Goal: Task Accomplishment & Management: Use online tool/utility

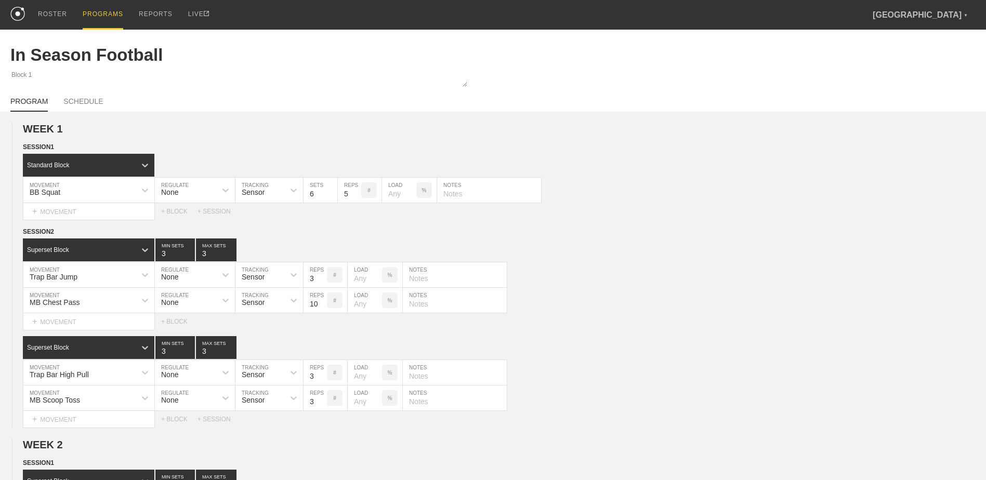
click at [92, 12] on div "PROGRAMS" at bounding box center [103, 15] width 41 height 30
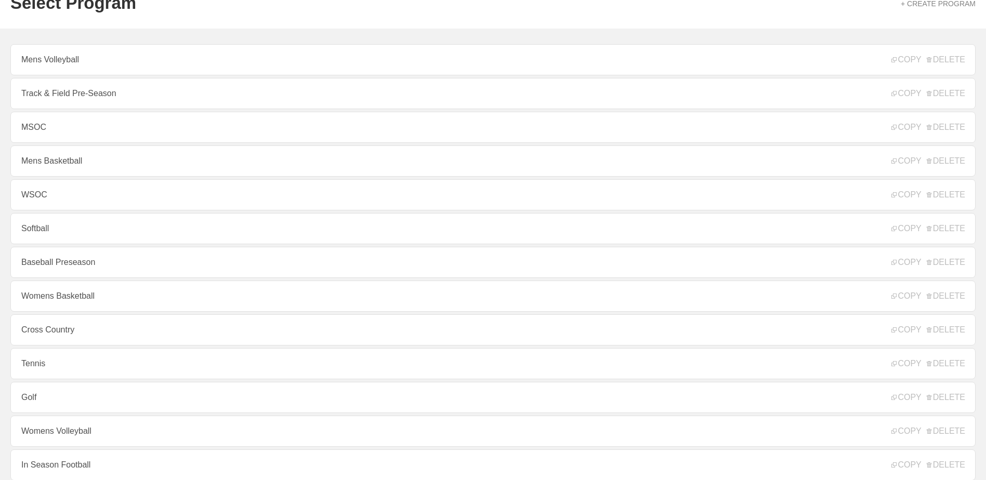
scroll to position [104, 0]
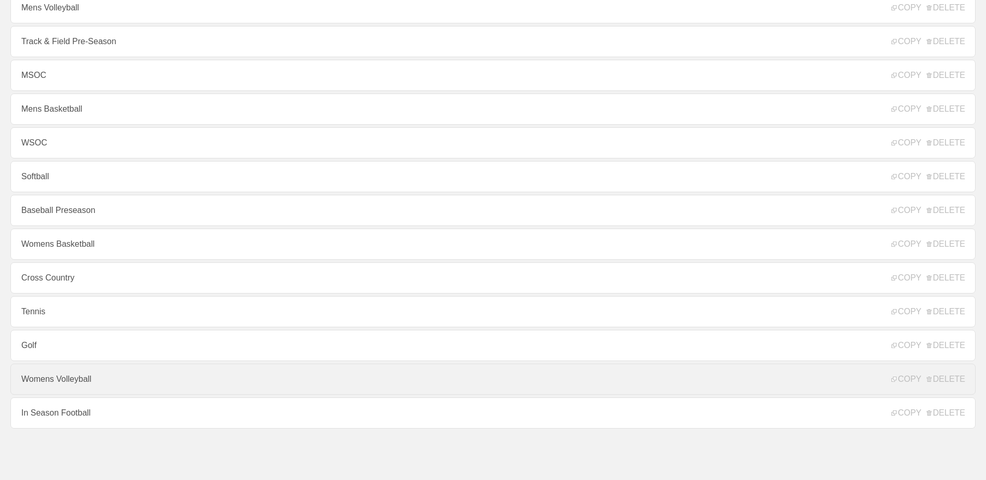
click at [123, 386] on link "Womens Volleyball" at bounding box center [492, 379] width 965 height 31
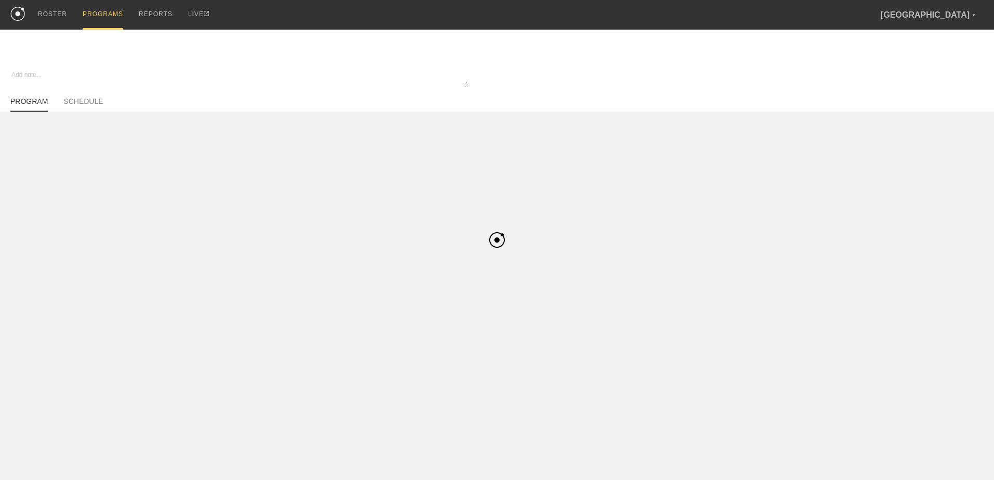
type textarea "x"
type input "Womens Volleyball"
type textarea "In Season"
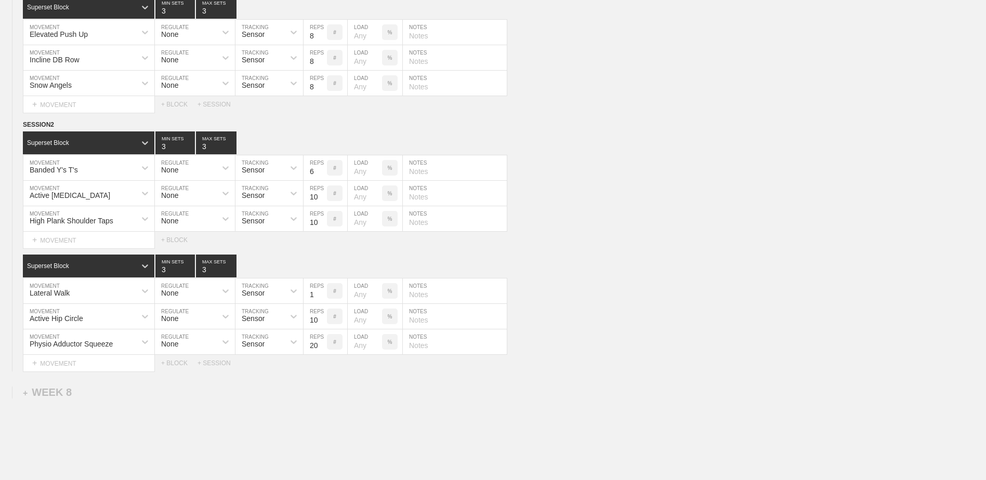
scroll to position [3511, 0]
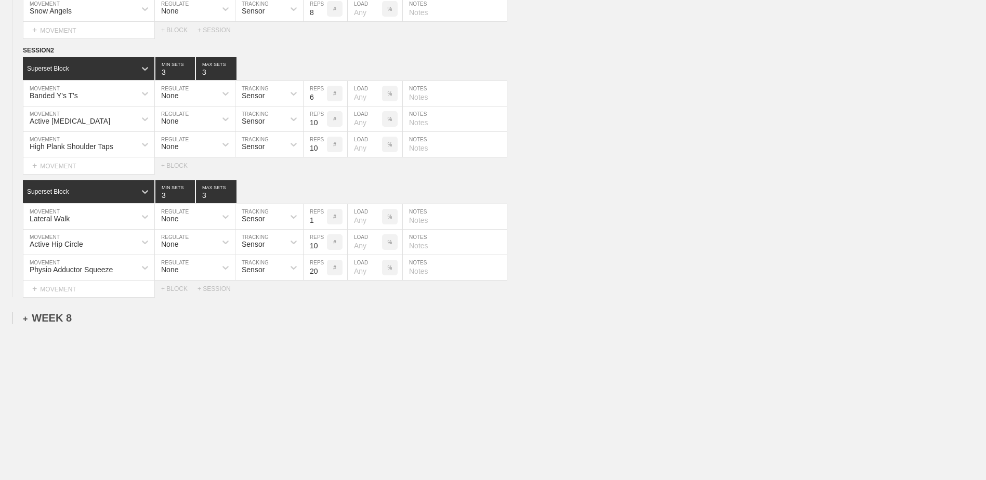
click at [57, 316] on div "+ WEEK 8" at bounding box center [47, 318] width 49 height 12
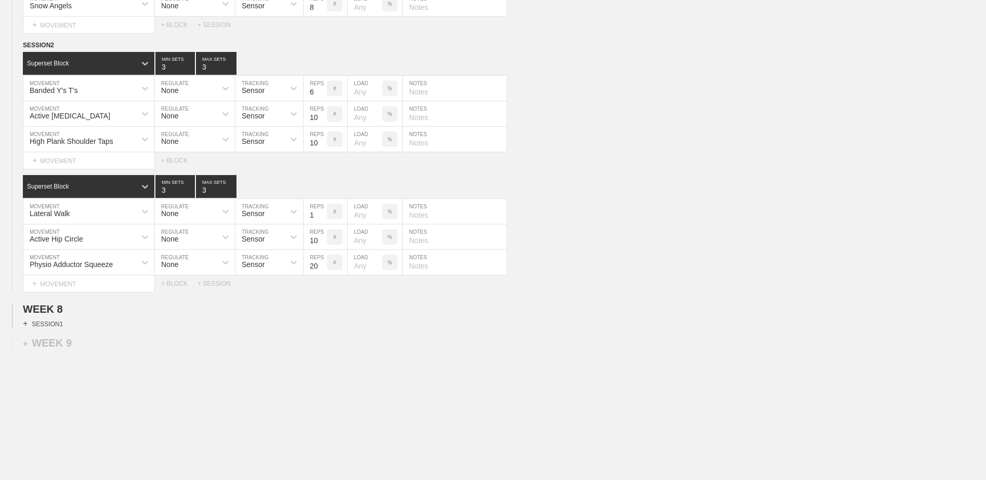
click at [55, 329] on div "+ SESSION 1" at bounding box center [43, 323] width 40 height 9
click at [60, 351] on div "+ BLOCK" at bounding box center [88, 342] width 131 height 17
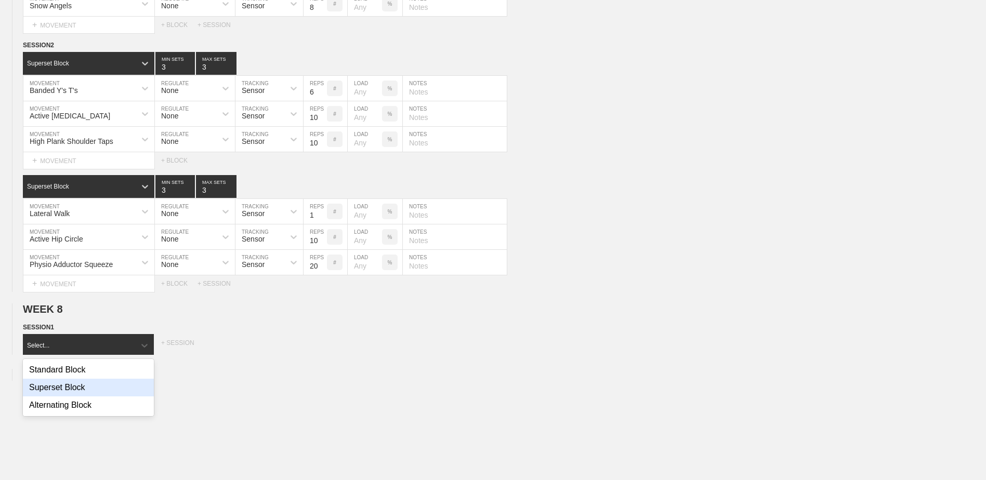
click at [61, 390] on div "Superset Block" at bounding box center [88, 388] width 131 height 18
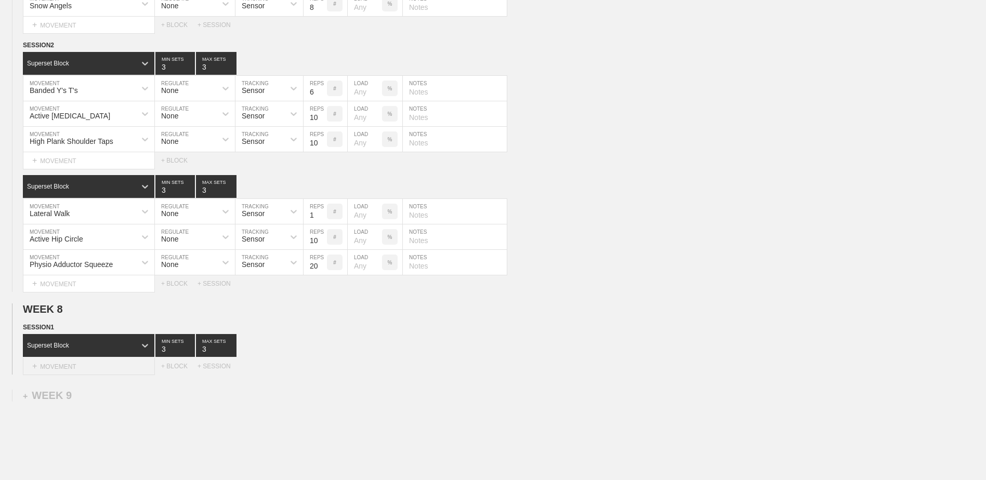
click at [56, 374] on div "+ MOVEMENT" at bounding box center [89, 366] width 132 height 17
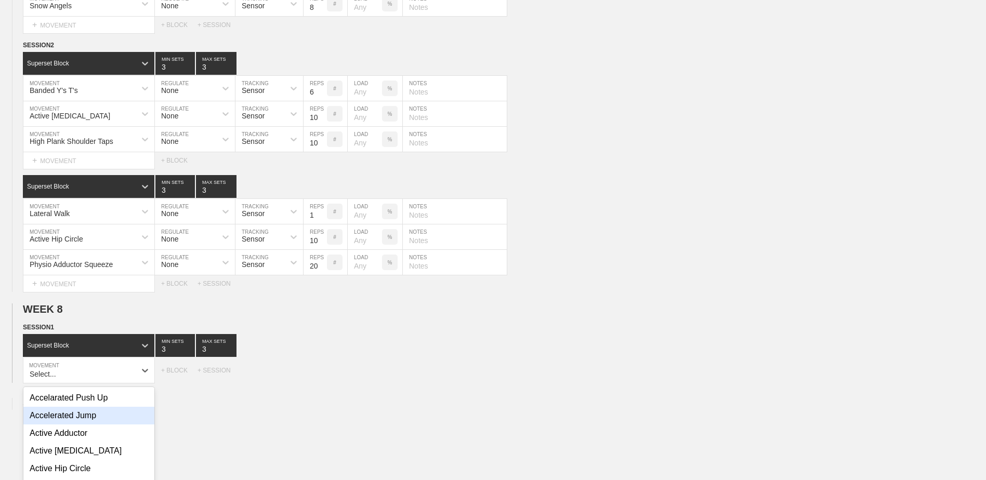
scroll to position [3583, 0]
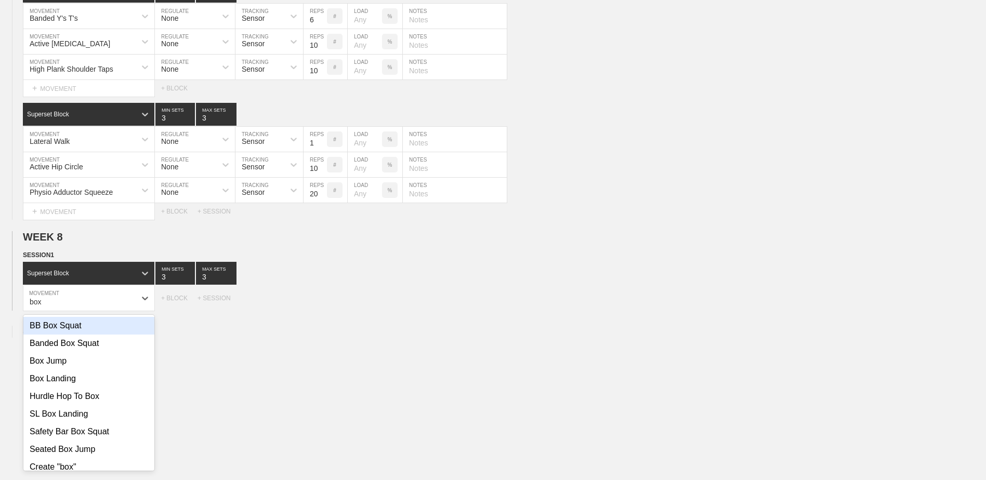
click at [103, 335] on div "BB Box Squat" at bounding box center [88, 326] width 131 height 18
type input "box"
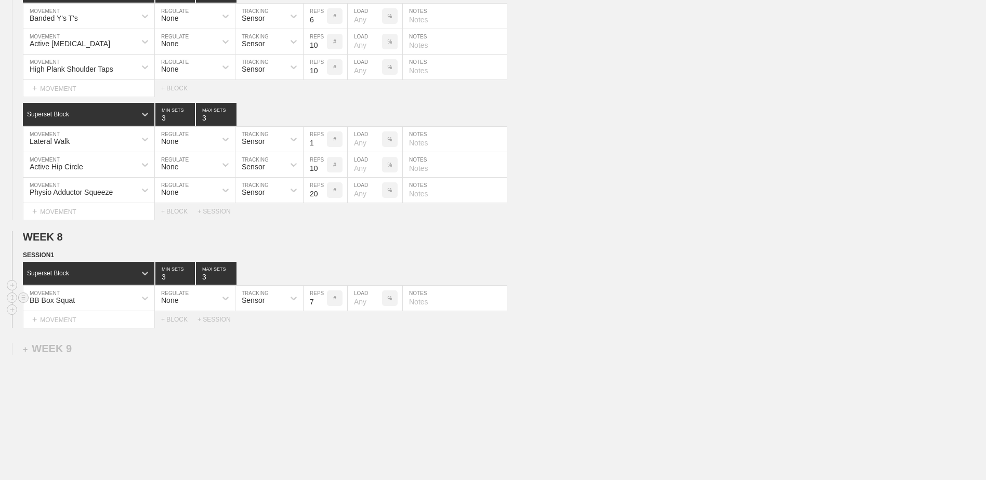
click at [325, 308] on input "7" at bounding box center [315, 298] width 23 height 25
click at [325, 308] on input "6" at bounding box center [315, 298] width 23 height 25
click at [325, 308] on input "5" at bounding box center [315, 298] width 23 height 25
click at [325, 308] on input "4" at bounding box center [315, 298] width 23 height 25
type input "3"
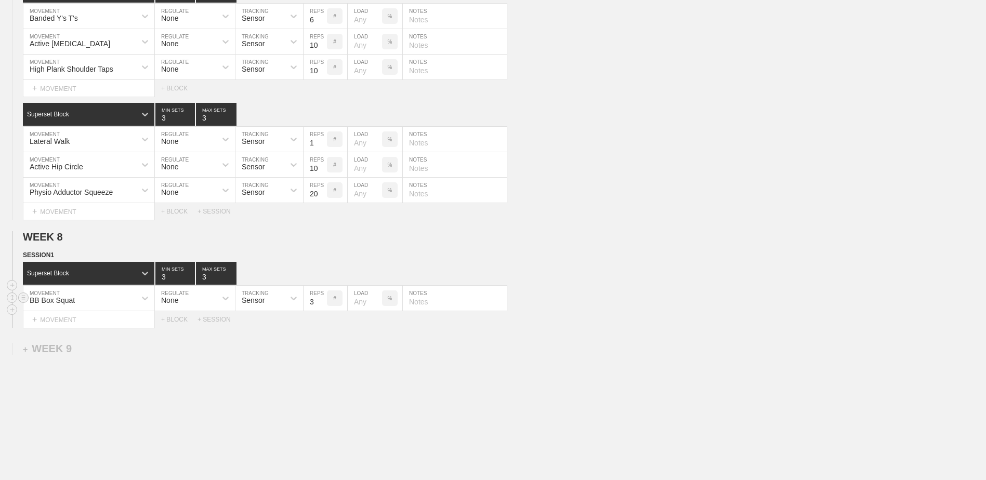
click at [325, 308] on input "3" at bounding box center [315, 298] width 23 height 25
click at [134, 327] on div "+ MOVEMENT" at bounding box center [89, 319] width 132 height 17
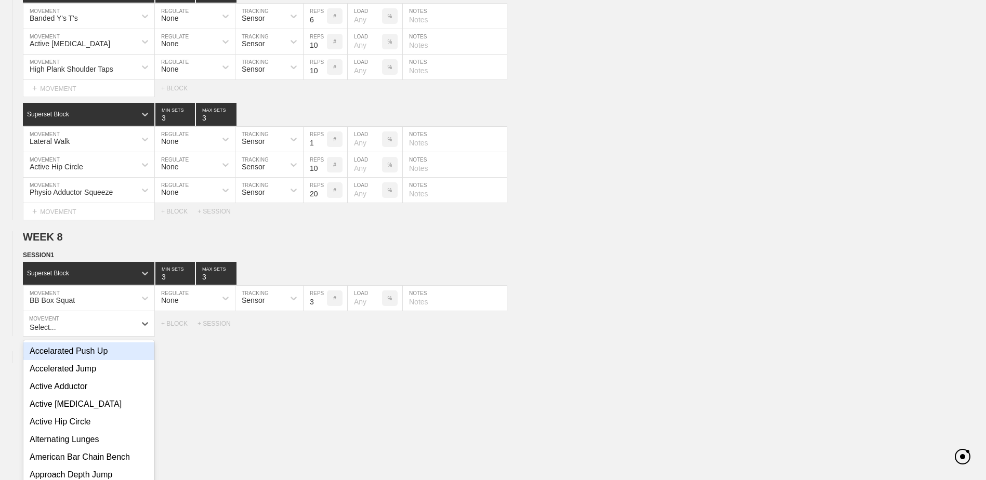
scroll to position [3608, 0]
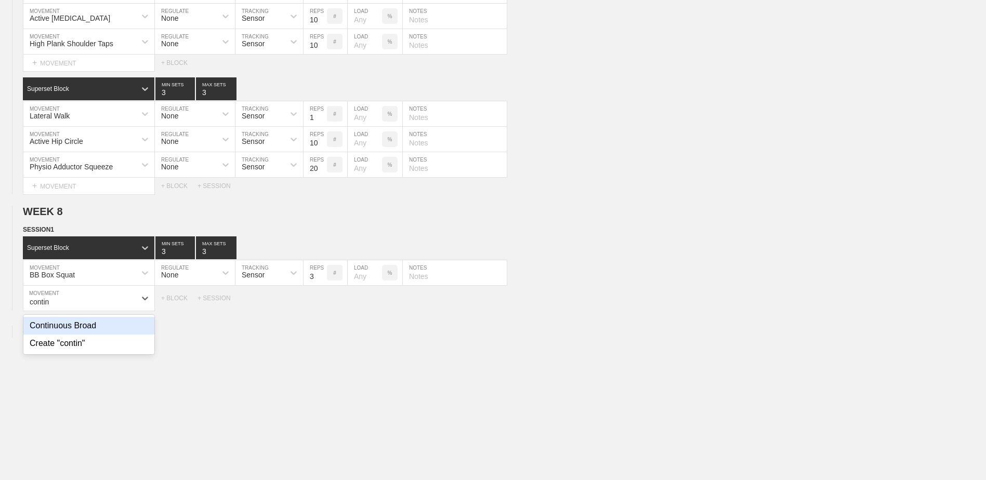
click at [132, 327] on div "Continuous Broad" at bounding box center [88, 326] width 131 height 18
type input "contin"
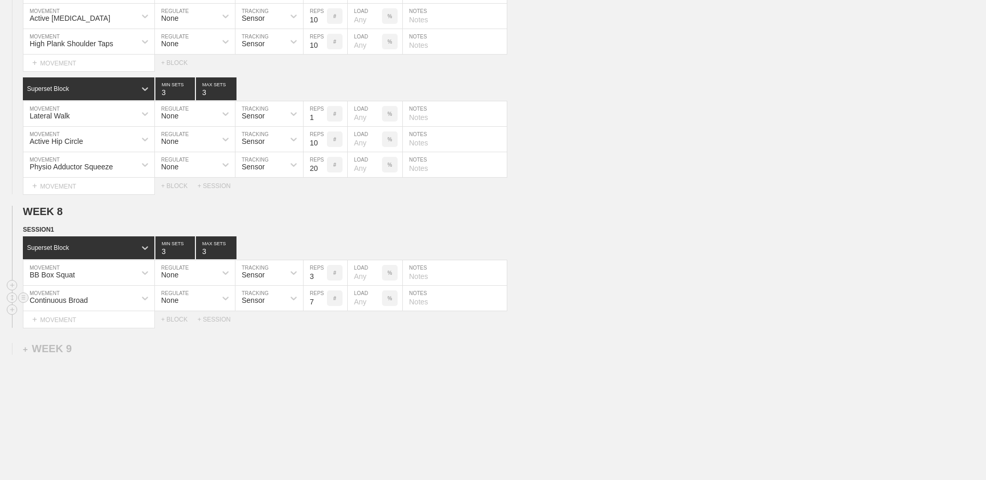
click at [321, 309] on input "7" at bounding box center [315, 298] width 23 height 25
click at [321, 309] on input "6" at bounding box center [315, 298] width 23 height 25
click at [321, 309] on input "5" at bounding box center [315, 298] width 23 height 25
click at [321, 309] on input "4" at bounding box center [315, 298] width 23 height 25
type input "3"
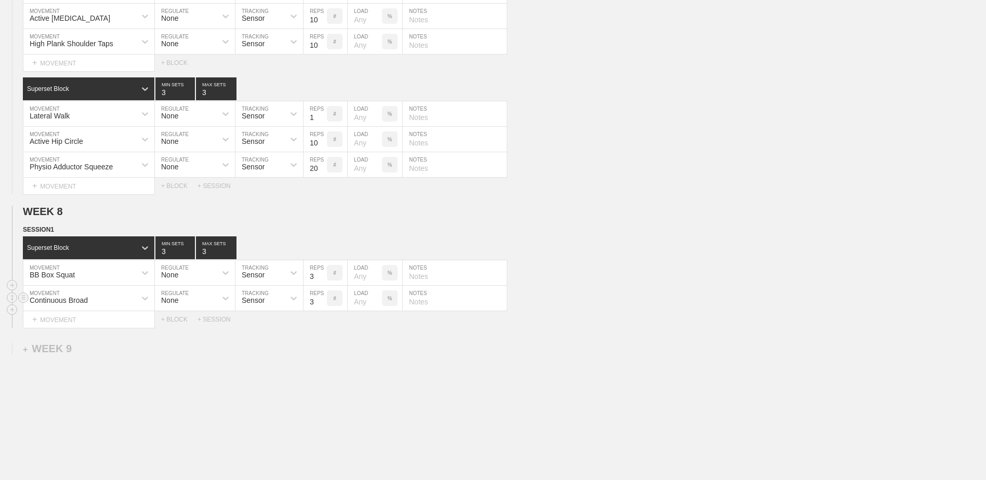
click at [321, 309] on input "3" at bounding box center [315, 298] width 23 height 25
click at [187, 259] on input "3" at bounding box center [175, 248] width 40 height 23
click at [188, 255] on input "4" at bounding box center [175, 248] width 40 height 23
click at [189, 257] on input "3" at bounding box center [175, 248] width 40 height 23
type input "2"
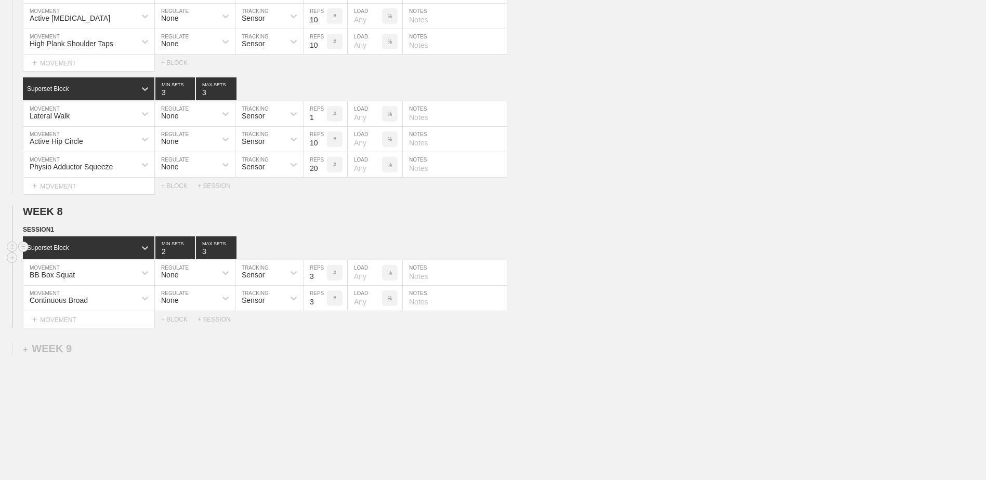
click at [189, 257] on input "2" at bounding box center [175, 248] width 40 height 23
click at [229, 259] on input "2" at bounding box center [216, 248] width 41 height 23
type input "1"
click at [229, 259] on input "1" at bounding box center [216, 248] width 41 height 23
click at [62, 321] on div "+ MOVEMENT" at bounding box center [89, 319] width 132 height 17
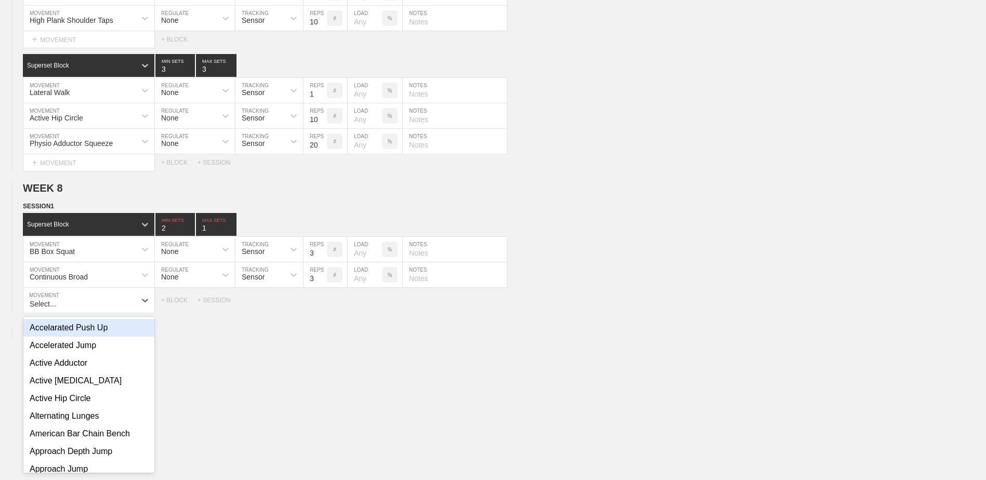
scroll to position [3634, 0]
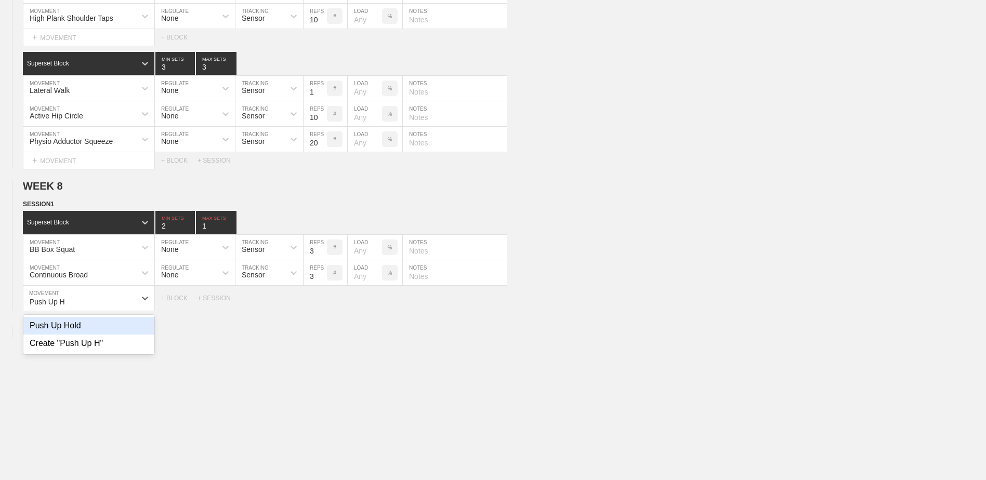
click at [80, 334] on div "Push Up Hold" at bounding box center [88, 326] width 131 height 18
type input "Push Up H"
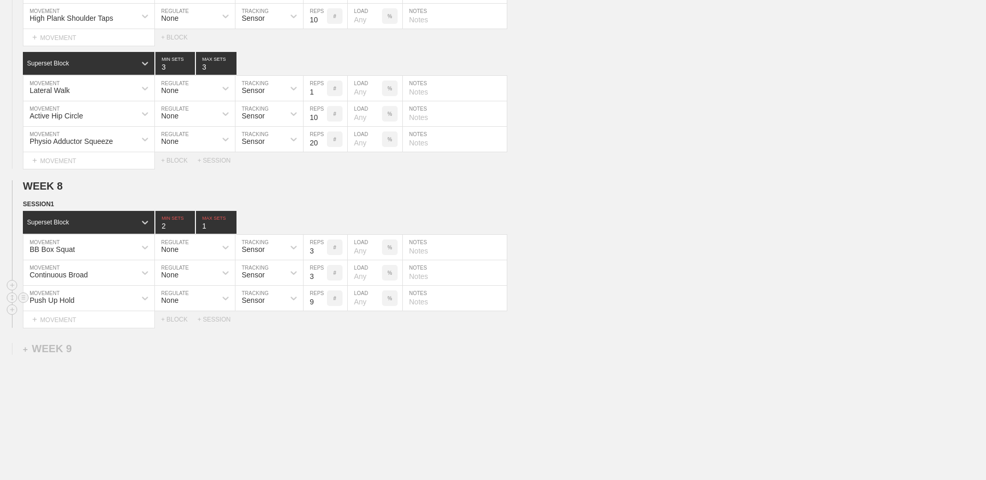
click at [323, 305] on input "9" at bounding box center [315, 298] width 23 height 25
type input "10"
click at [323, 305] on input "10" at bounding box center [315, 298] width 23 height 25
type input "2"
click at [229, 227] on input "2" at bounding box center [216, 222] width 41 height 23
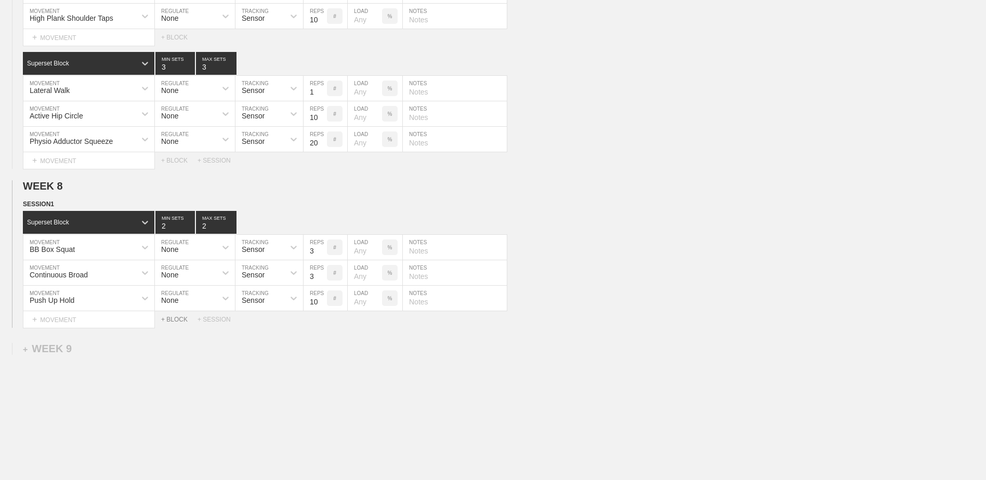
click at [180, 321] on div "+ BLOCK" at bounding box center [179, 319] width 36 height 7
click at [110, 350] on div "Standard Block" at bounding box center [79, 345] width 113 height 9
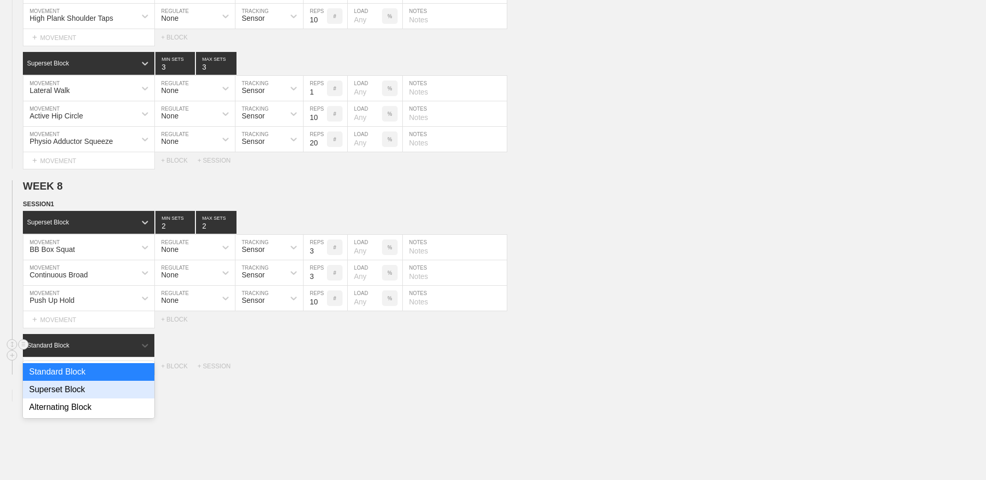
click at [103, 394] on div "Superset Block" at bounding box center [89, 390] width 132 height 18
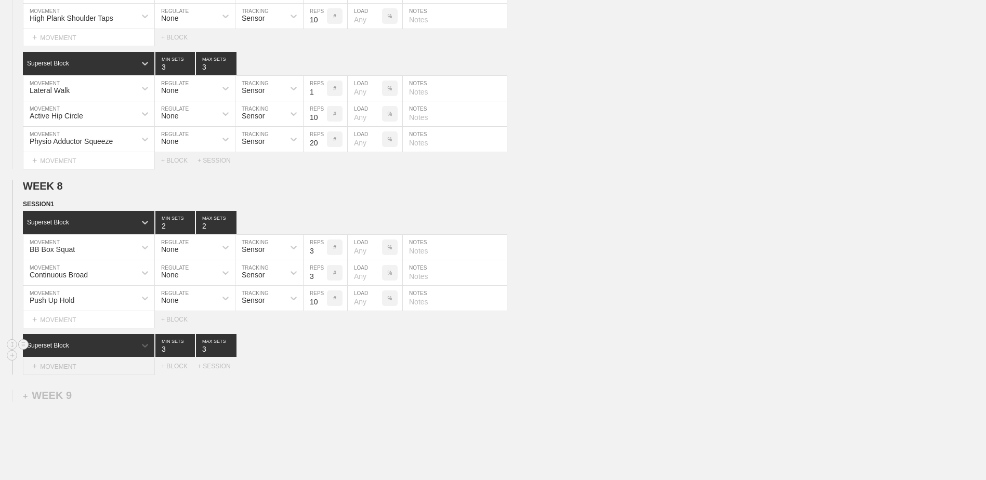
click at [90, 373] on div "+ MOVEMENT" at bounding box center [89, 366] width 132 height 17
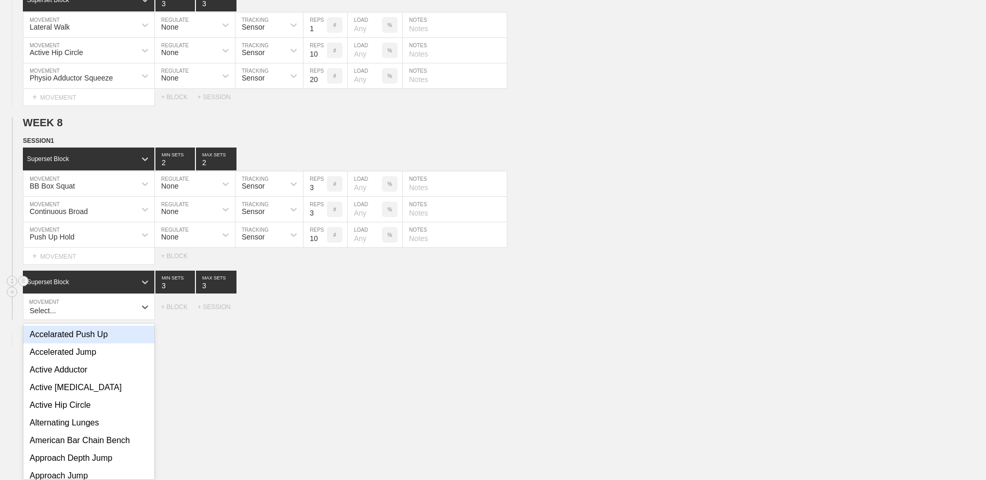
scroll to position [3706, 0]
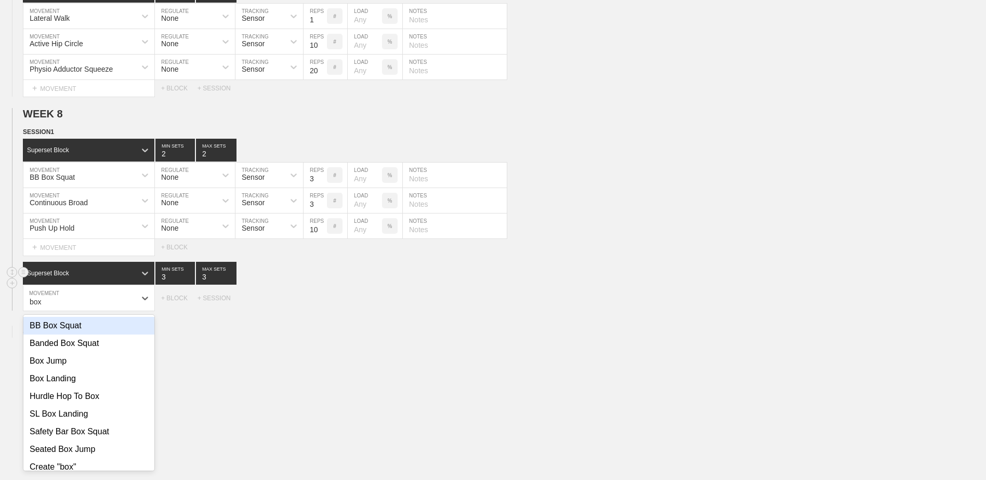
click at [96, 330] on div "BB Box Squat" at bounding box center [88, 326] width 131 height 18
type input "box"
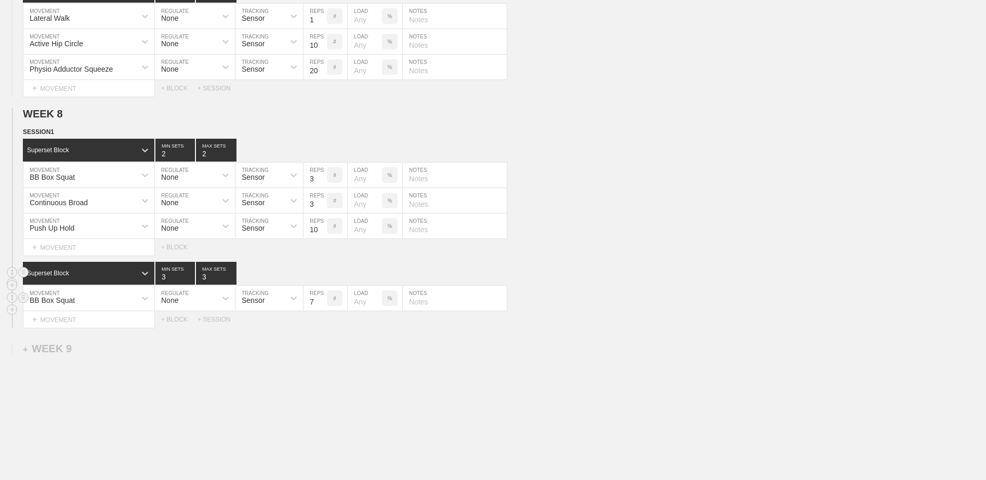
click at [323, 308] on input "7" at bounding box center [315, 298] width 23 height 25
click at [323, 308] on input "6" at bounding box center [315, 298] width 23 height 25
click at [323, 308] on input "5" at bounding box center [315, 298] width 23 height 25
click at [323, 308] on input "4" at bounding box center [315, 298] width 23 height 25
type input "3"
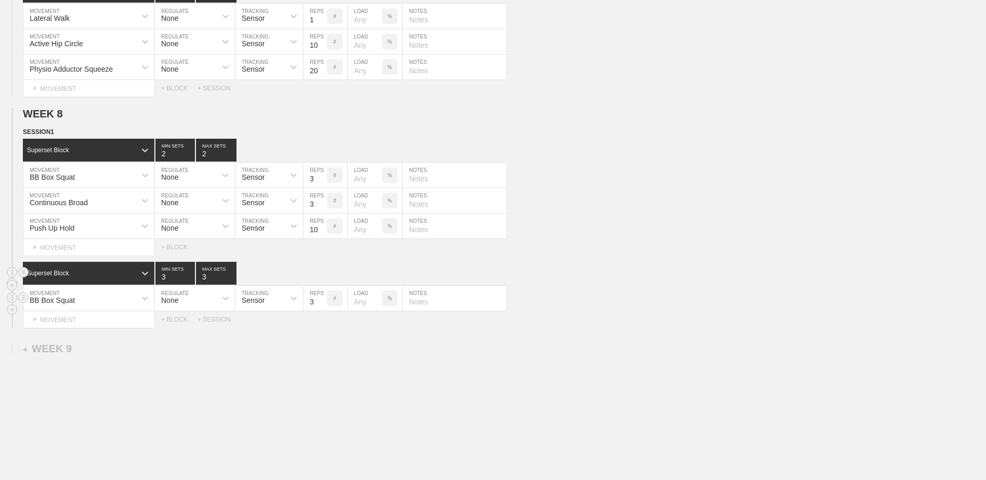
click at [323, 308] on input "3" at bounding box center [315, 298] width 23 height 25
click at [132, 318] on div "+ MOVEMENT" at bounding box center [89, 319] width 132 height 17
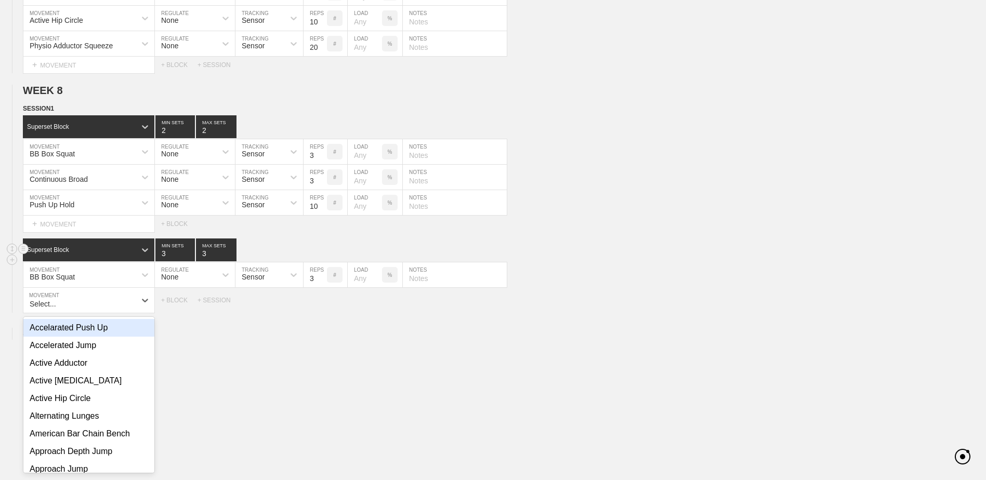
scroll to position [3732, 0]
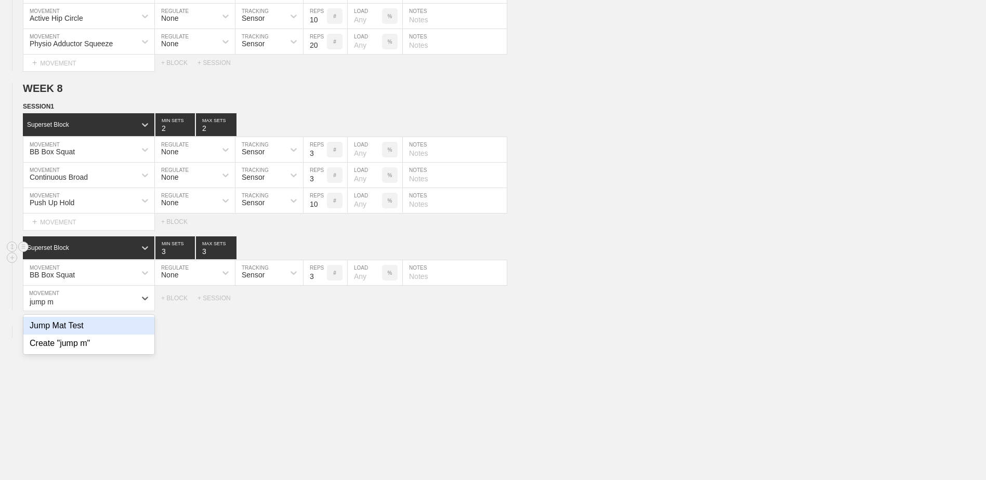
click at [129, 332] on div "Jump Mat Test" at bounding box center [88, 326] width 131 height 18
type input "jump m"
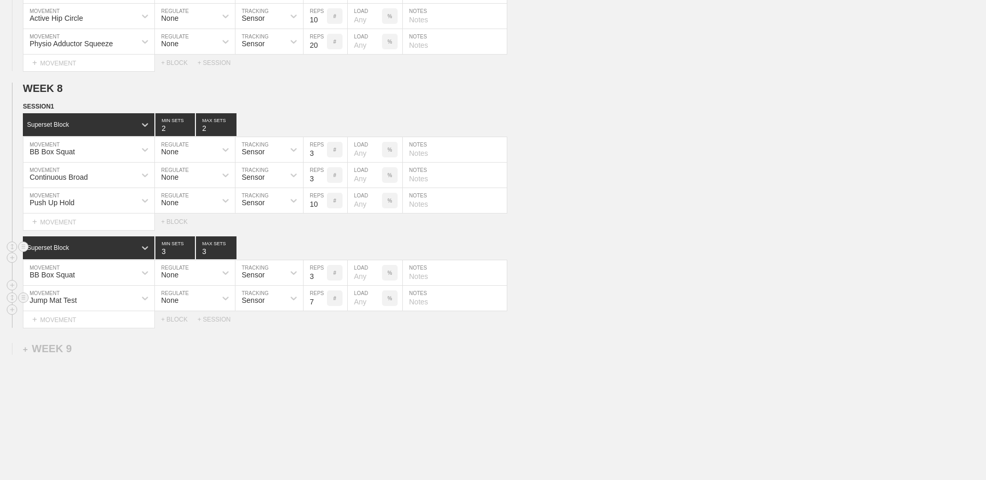
click at [323, 309] on input "7" at bounding box center [315, 298] width 23 height 25
click at [323, 309] on input "6" at bounding box center [315, 298] width 23 height 25
click at [323, 309] on input "5" at bounding box center [315, 298] width 23 height 25
click at [323, 309] on input "4" at bounding box center [315, 298] width 23 height 25
click at [323, 309] on input "3" at bounding box center [315, 298] width 23 height 25
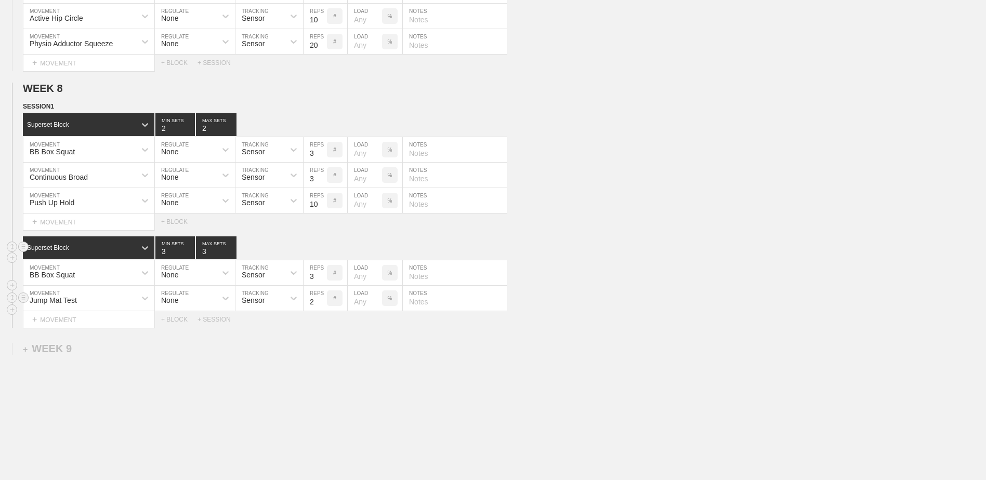
click at [323, 309] on input "2" at bounding box center [315, 298] width 23 height 25
type input "1"
click at [323, 309] on input "1" at bounding box center [315, 298] width 23 height 25
click at [172, 322] on div "+ BLOCK" at bounding box center [179, 319] width 36 height 7
click at [114, 350] on div "Standard Block" at bounding box center [79, 345] width 113 height 9
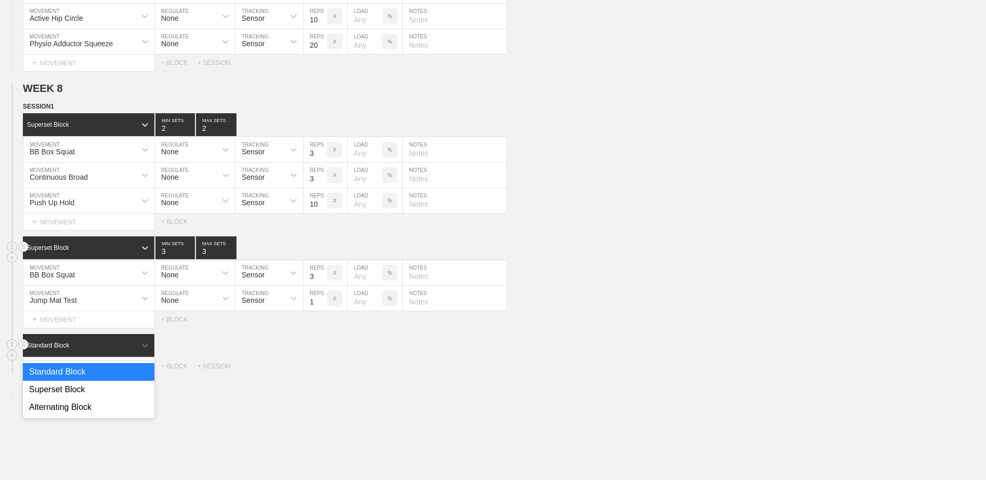
click at [91, 399] on div "Superset Block" at bounding box center [89, 390] width 132 height 18
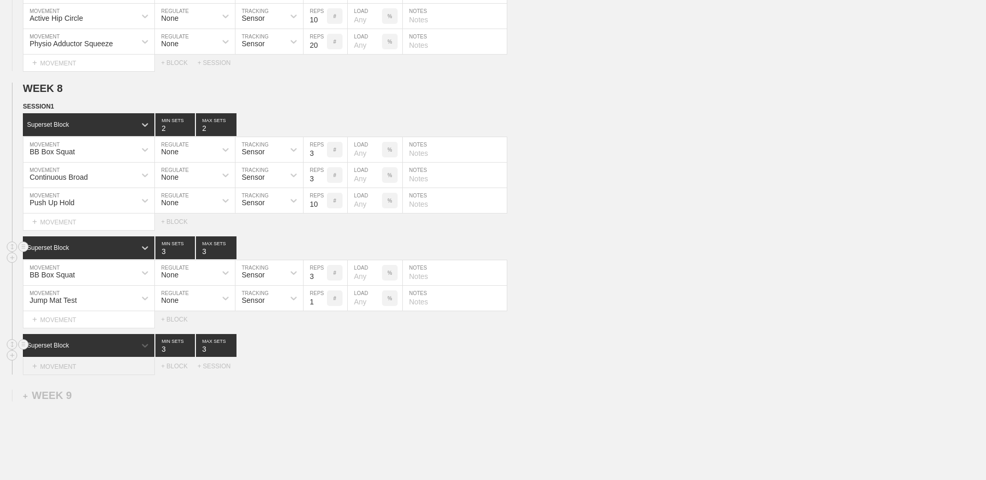
click at [93, 374] on div "+ MOVEMENT" at bounding box center [89, 366] width 132 height 17
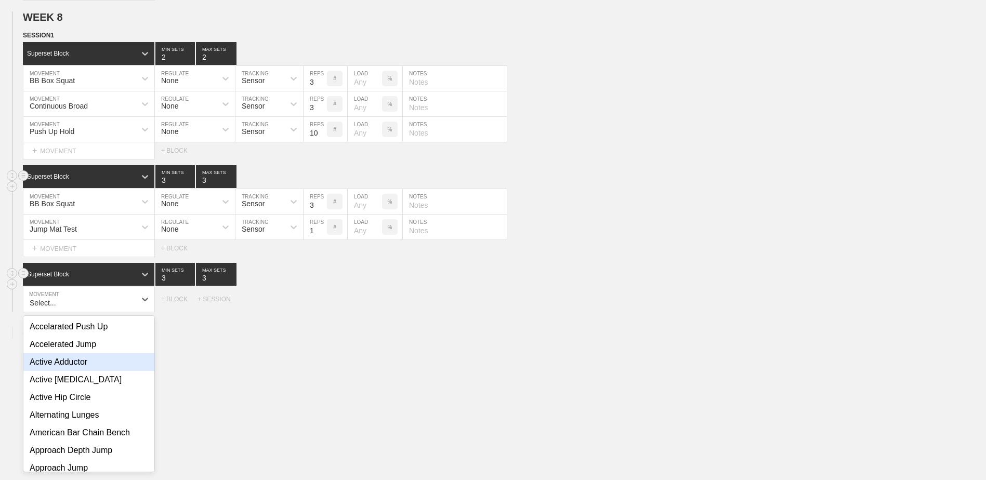
scroll to position [3804, 0]
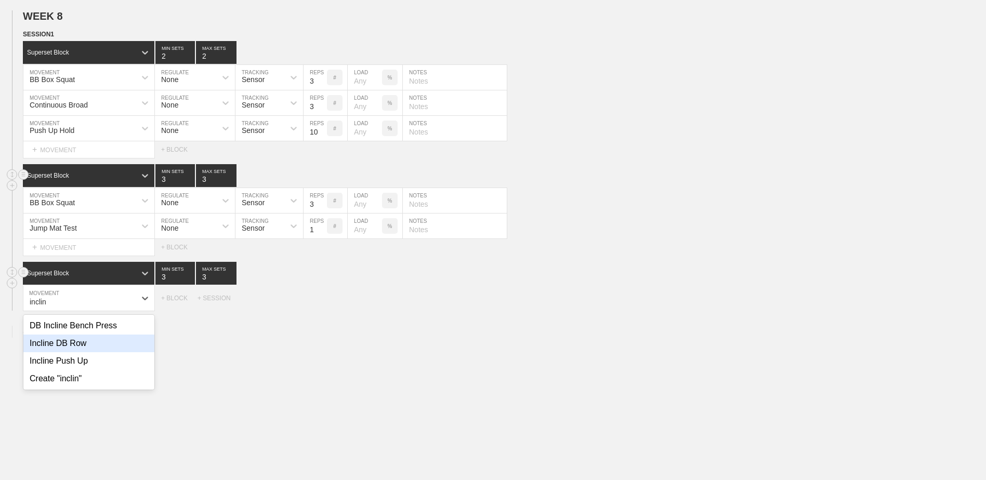
click at [93, 352] on div "Incline DB Row" at bounding box center [88, 344] width 131 height 18
type input "inclin"
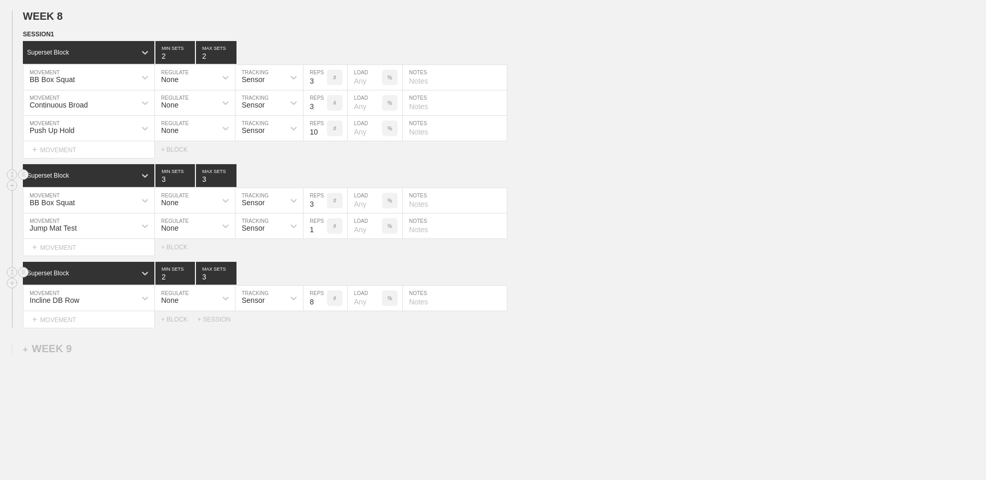
type input "2"
click at [190, 284] on input "2" at bounding box center [175, 273] width 40 height 23
type input "2"
click at [230, 285] on input "2" at bounding box center [216, 273] width 41 height 23
click at [116, 325] on div "+ MOVEMENT" at bounding box center [89, 319] width 132 height 17
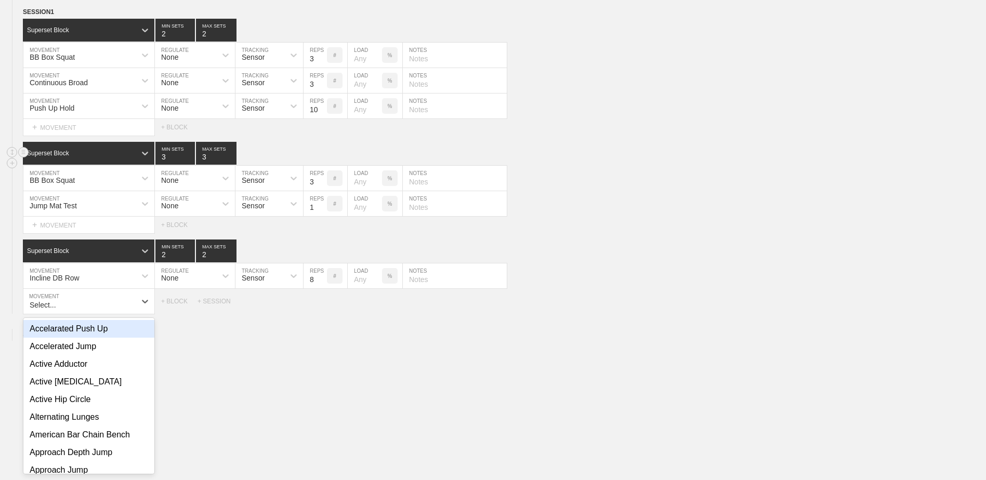
scroll to position [3829, 0]
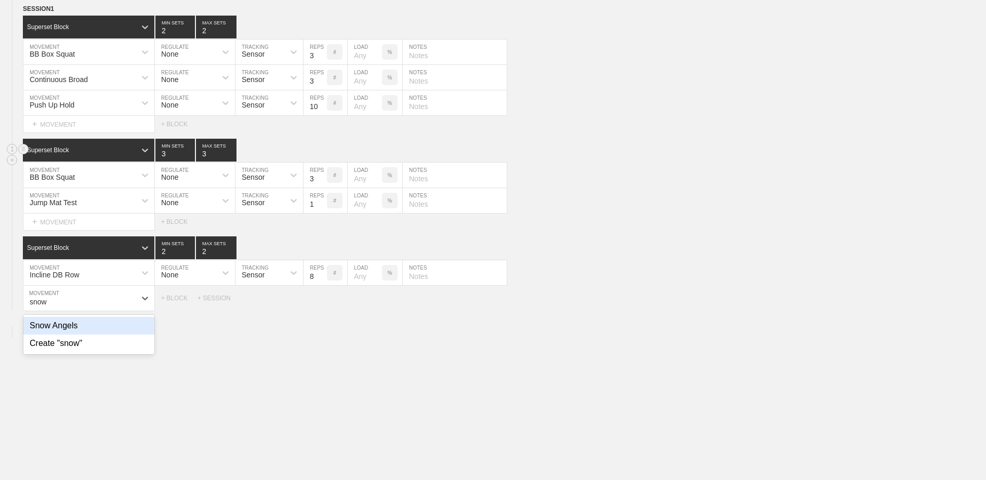
click at [116, 325] on div "Snow Angels" at bounding box center [88, 326] width 131 height 18
type input "snow"
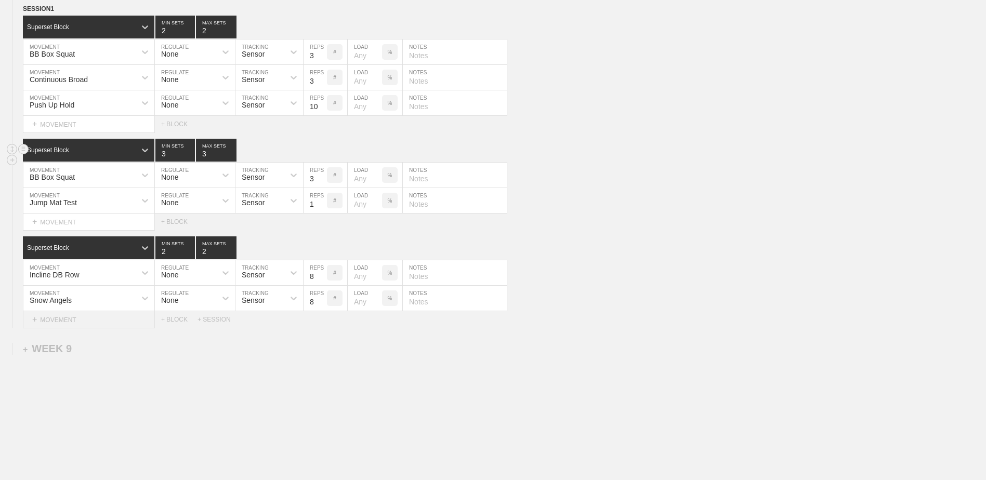
click at [114, 322] on div "+ MOVEMENT" at bounding box center [89, 319] width 132 height 17
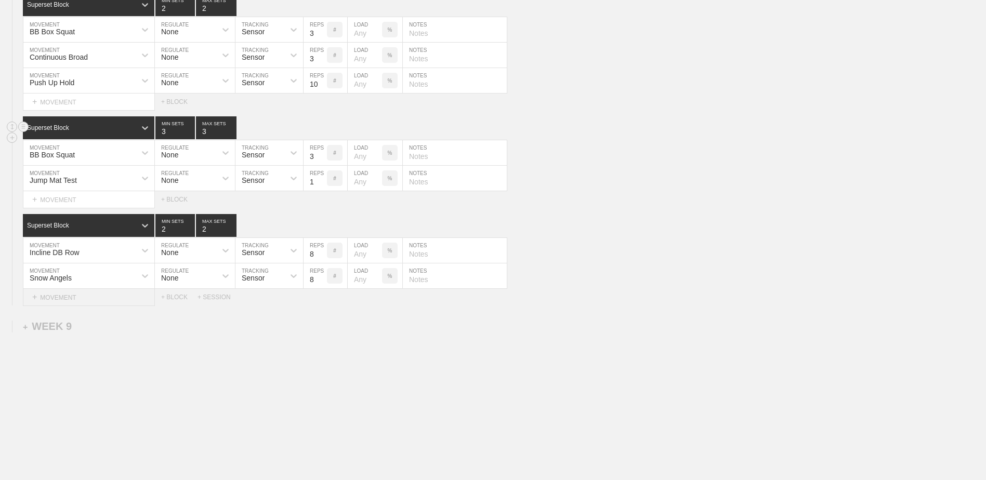
scroll to position [3855, 0]
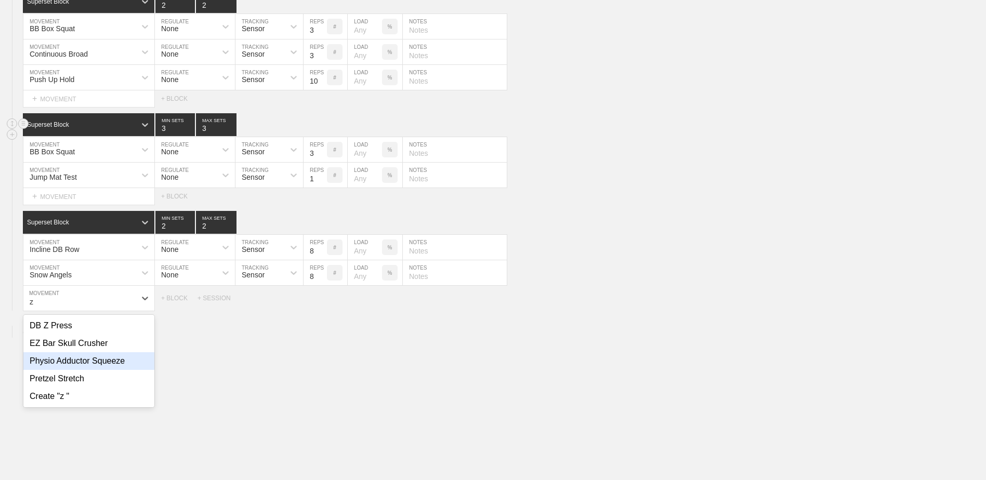
type input "z"
click at [78, 324] on div "DB Z Press" at bounding box center [88, 326] width 131 height 18
type input "Z"
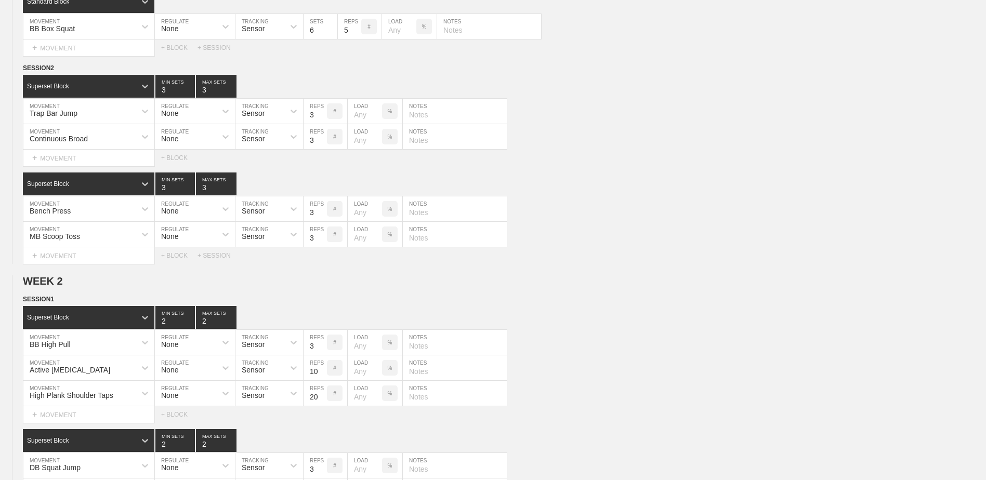
scroll to position [0, 0]
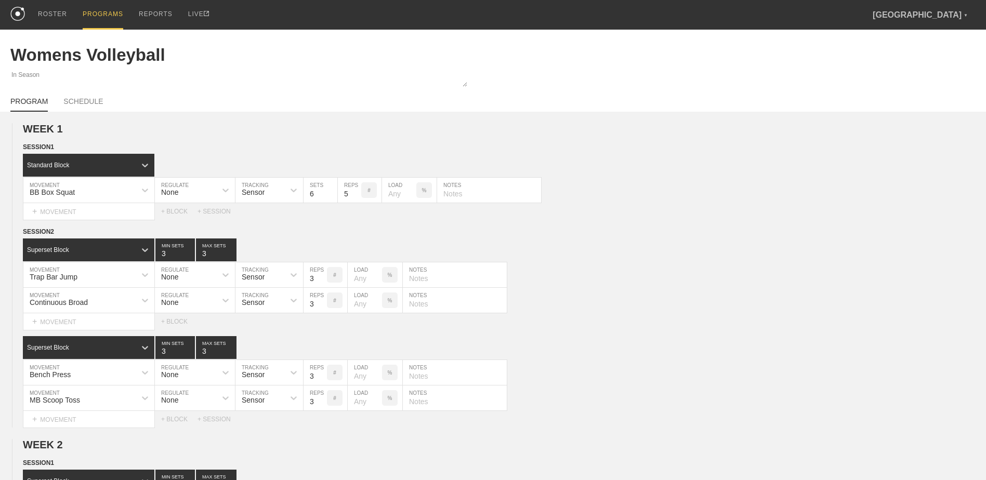
click at [97, 15] on div "PROGRAMS" at bounding box center [103, 15] width 41 height 30
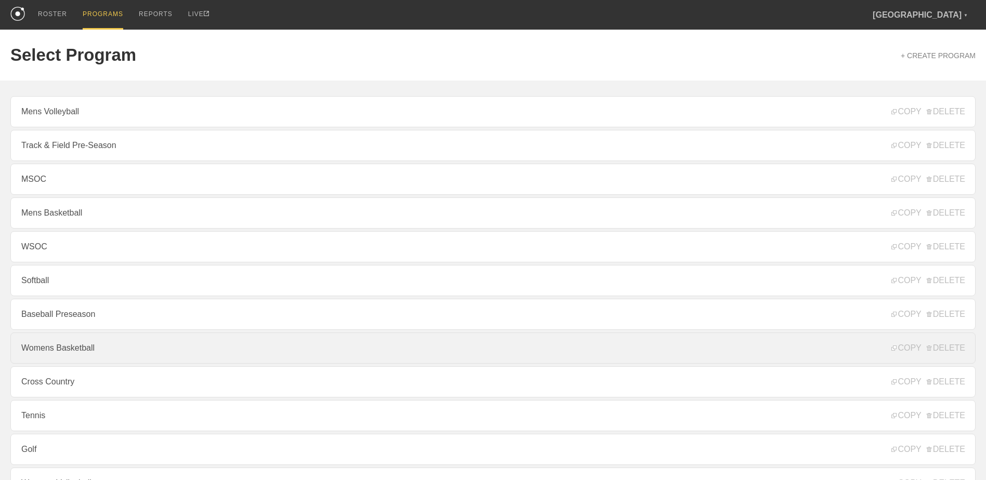
scroll to position [112, 0]
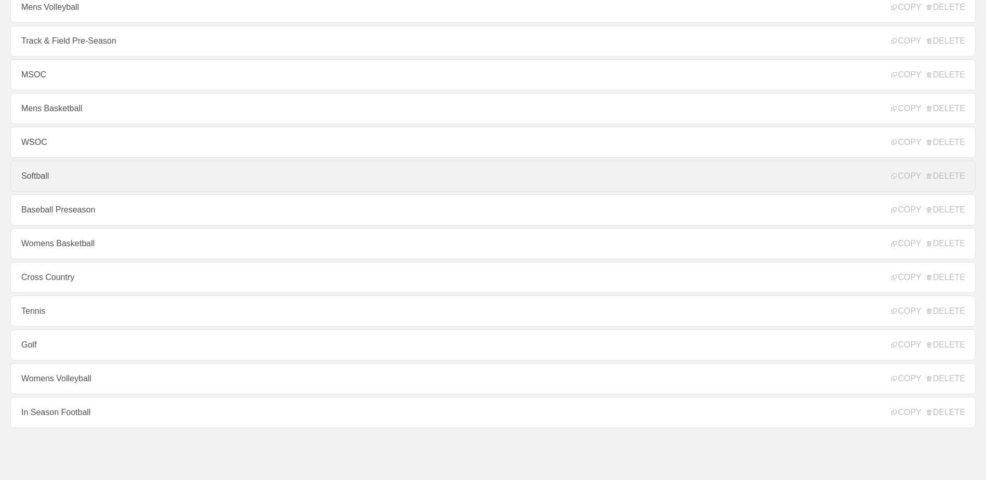
click at [80, 181] on link "Softball" at bounding box center [492, 176] width 965 height 31
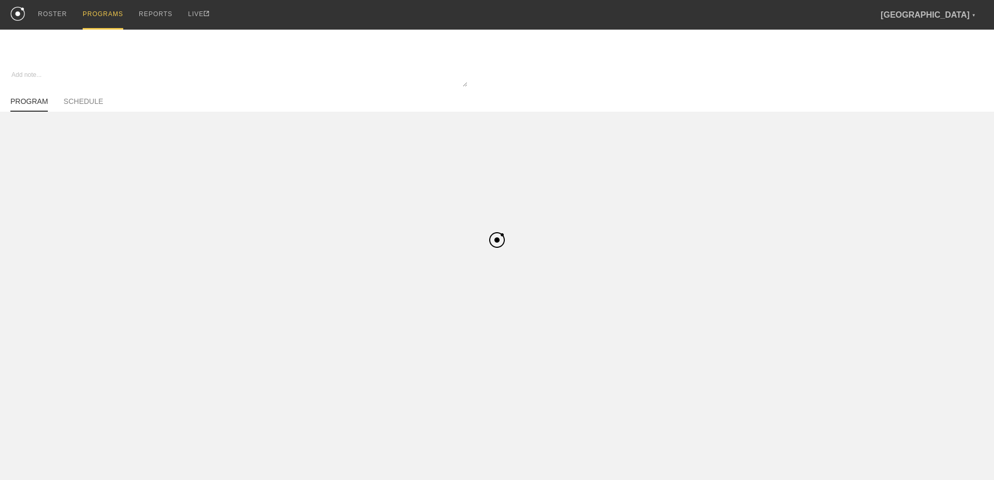
type textarea "x"
type input "Softball"
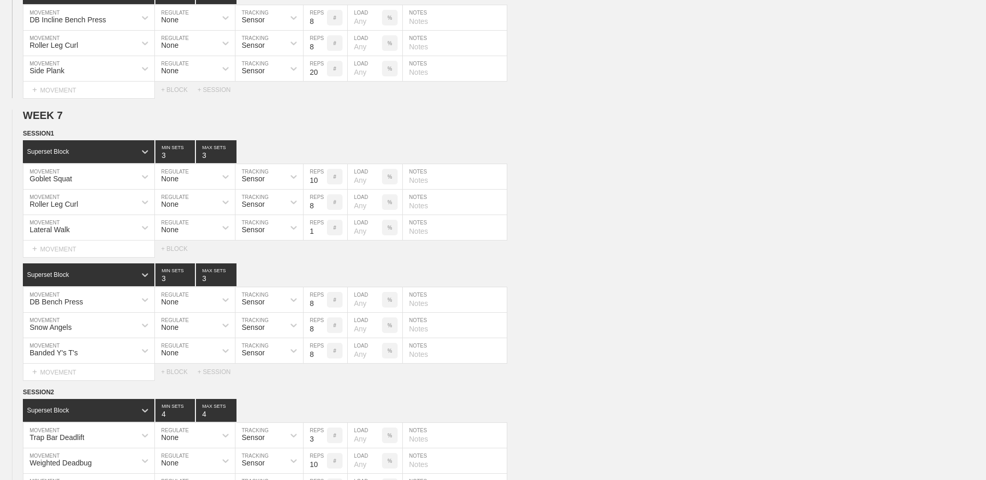
scroll to position [3545, 0]
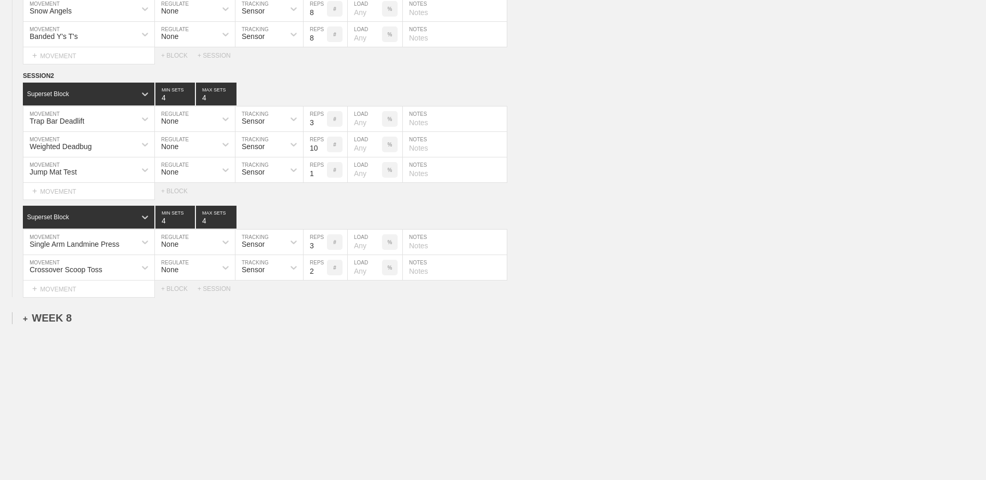
click at [51, 316] on div "+ WEEK 8" at bounding box center [47, 318] width 49 height 12
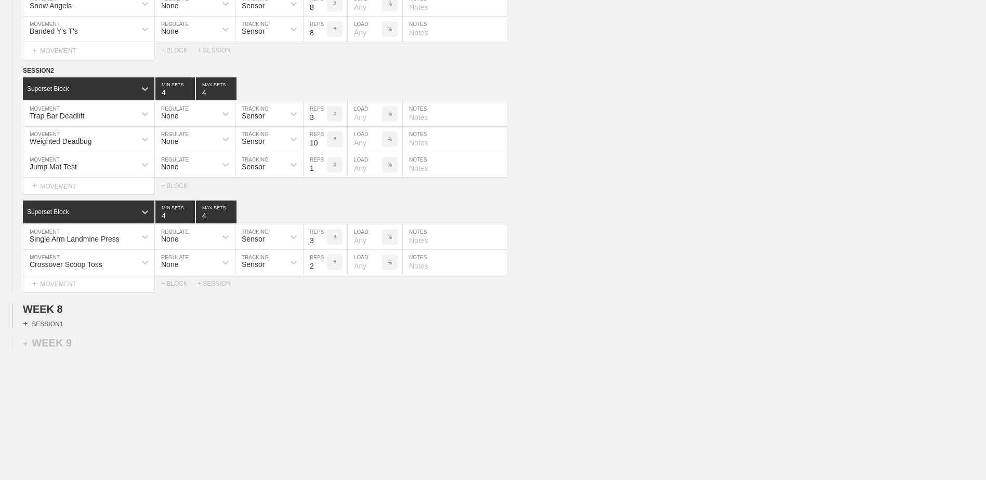
click at [61, 329] on div "+ SESSION 1" at bounding box center [43, 323] width 40 height 9
click at [83, 346] on div "+ BLOCK" at bounding box center [88, 342] width 131 height 17
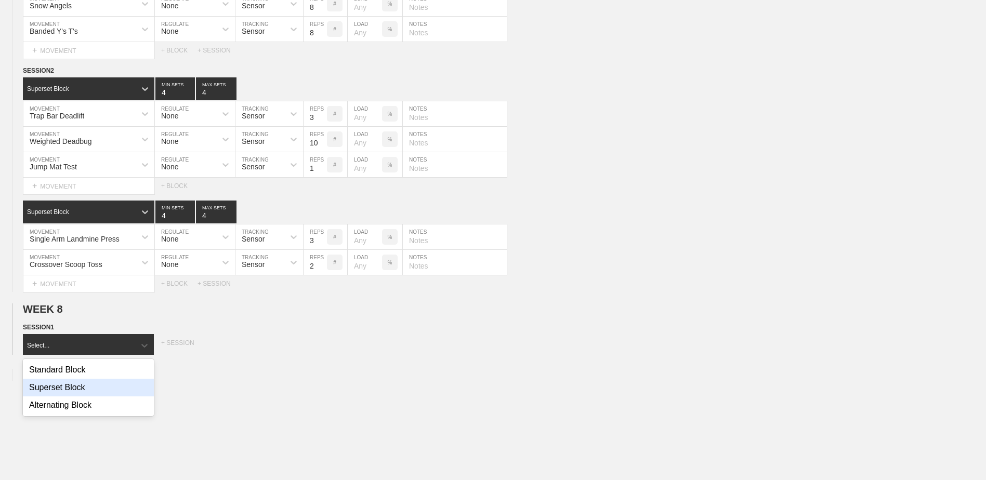
click at [86, 397] on div "Superset Block" at bounding box center [88, 388] width 131 height 18
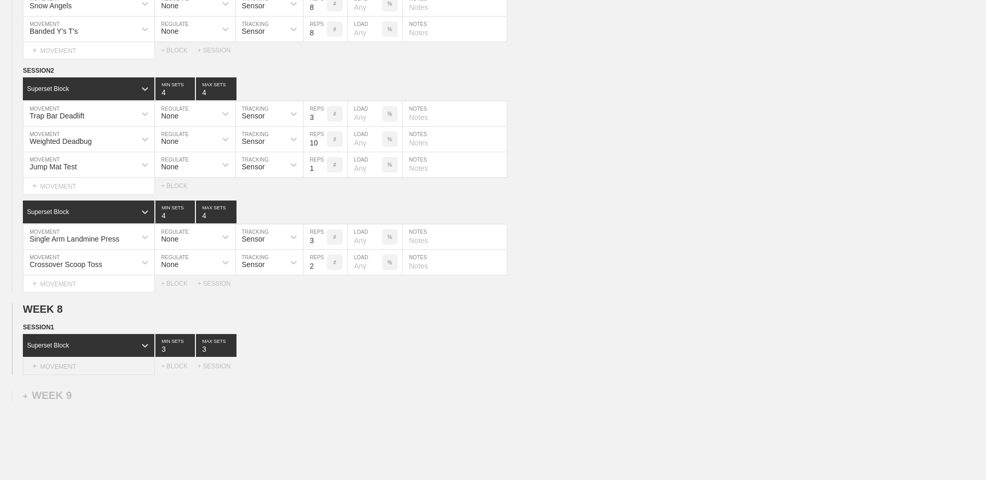
click at [73, 368] on div "+ MOVEMENT" at bounding box center [89, 366] width 132 height 17
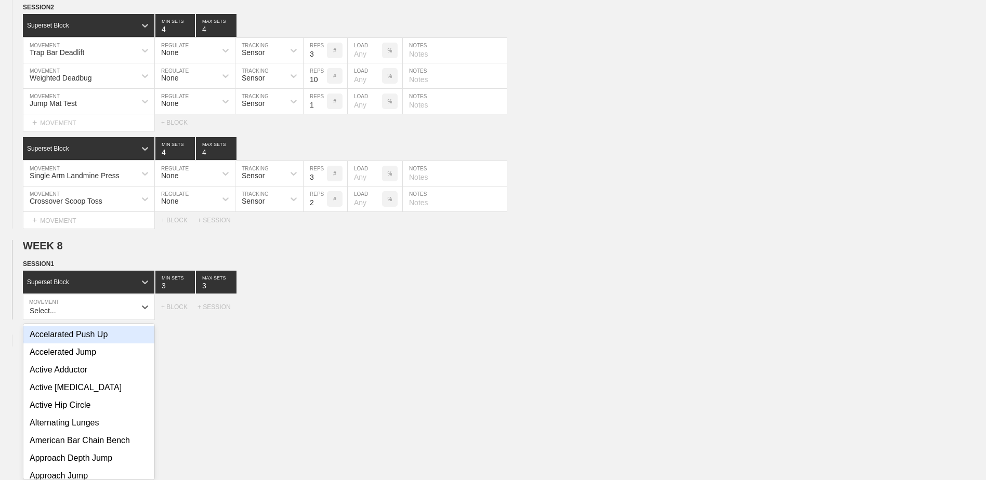
scroll to position [3617, 0]
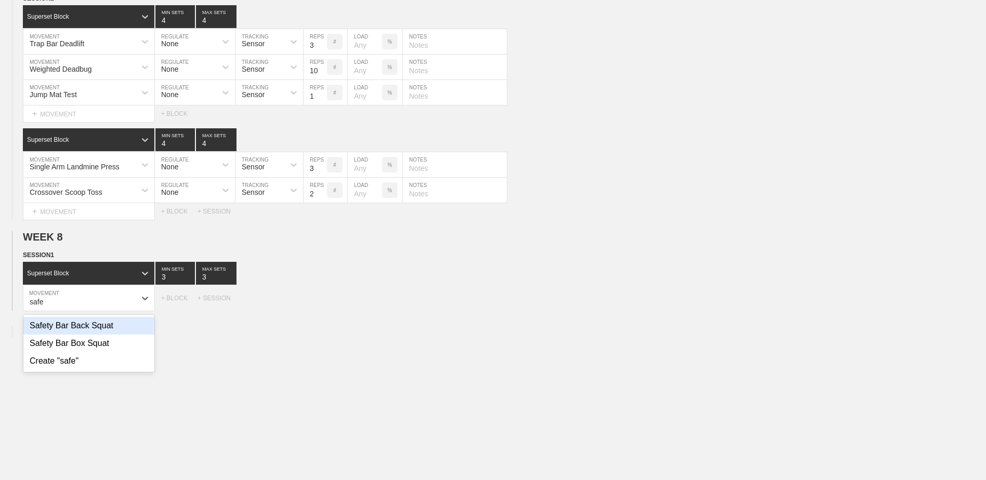
click at [87, 334] on div "Safety Bar Back Squat" at bounding box center [88, 326] width 131 height 18
type input "safe"
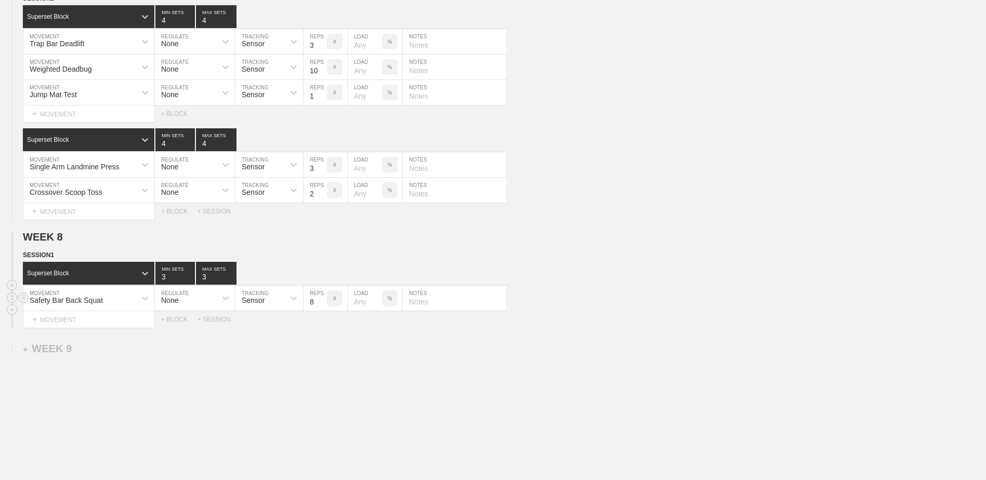
click at [323, 311] on input "8" at bounding box center [315, 298] width 23 height 25
click at [319, 306] on input "9" at bounding box center [315, 298] width 23 height 25
click at [319, 306] on input "10" at bounding box center [315, 298] width 23 height 25
click at [319, 306] on input "11" at bounding box center [315, 298] width 23 height 25
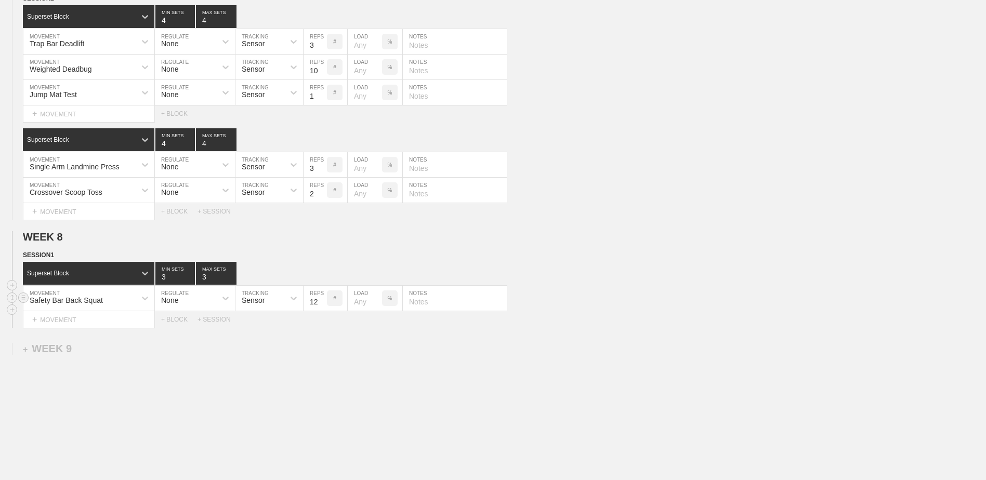
click at [319, 306] on input "12" at bounding box center [315, 298] width 23 height 25
click at [319, 309] on input "11" at bounding box center [315, 298] width 23 height 25
click at [319, 309] on input "10" at bounding box center [315, 298] width 23 height 25
click at [319, 309] on input "9" at bounding box center [315, 298] width 23 height 25
click at [322, 310] on input "8" at bounding box center [315, 298] width 23 height 25
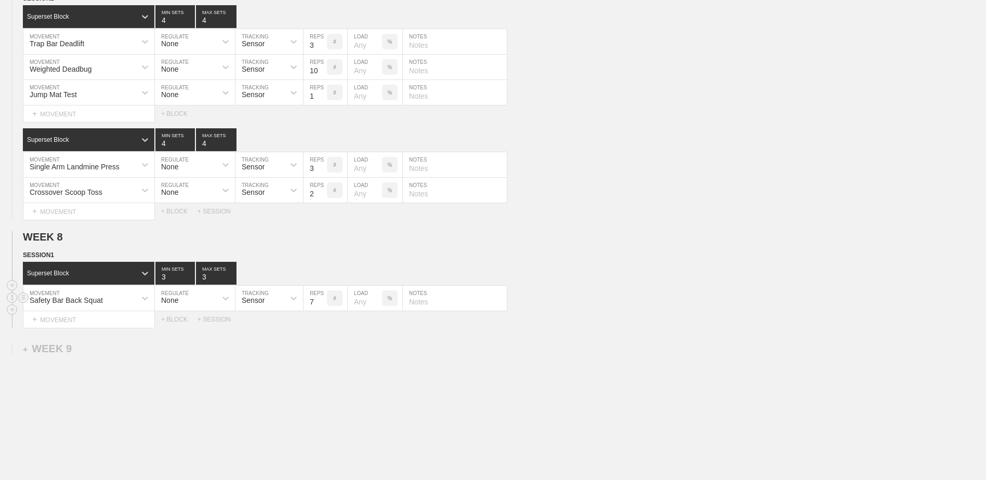
click at [323, 310] on input "7" at bounding box center [315, 298] width 23 height 25
click at [323, 310] on input "6" at bounding box center [315, 298] width 23 height 25
click at [323, 310] on input "5" at bounding box center [315, 298] width 23 height 25
click at [323, 310] on input "4" at bounding box center [315, 298] width 23 height 25
click at [323, 310] on input "3" at bounding box center [315, 298] width 23 height 25
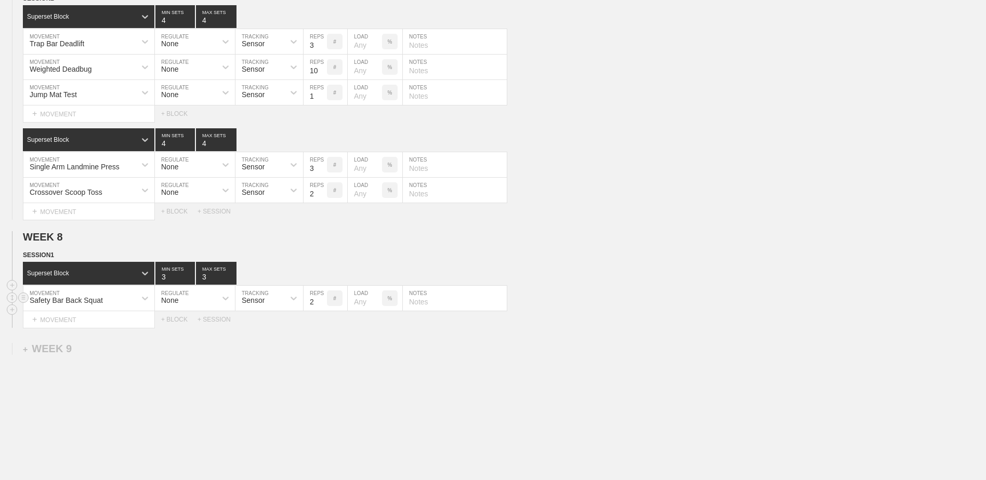
click at [323, 310] on input "2" at bounding box center [315, 298] width 23 height 25
type input "3"
click at [321, 304] on input "3" at bounding box center [315, 298] width 23 height 25
click at [87, 329] on div "+ MOVEMENT" at bounding box center [89, 319] width 132 height 17
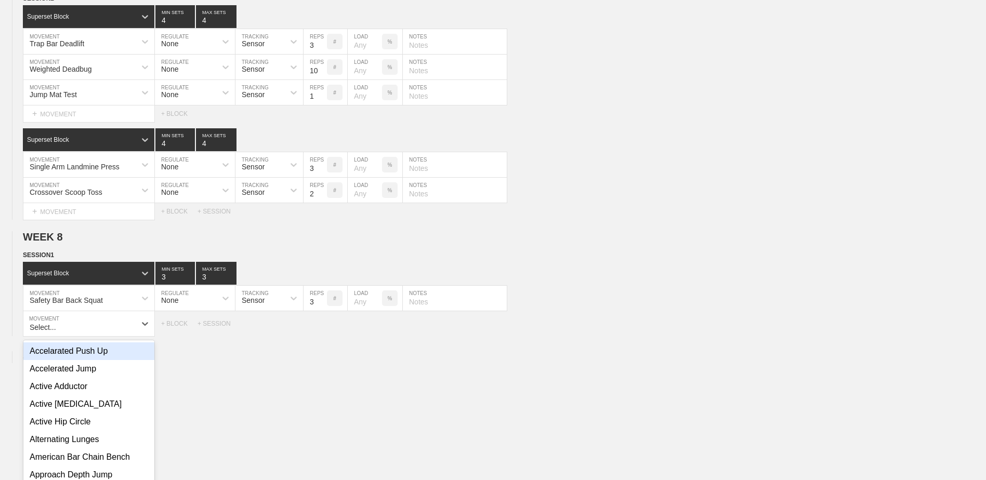
scroll to position [3643, 0]
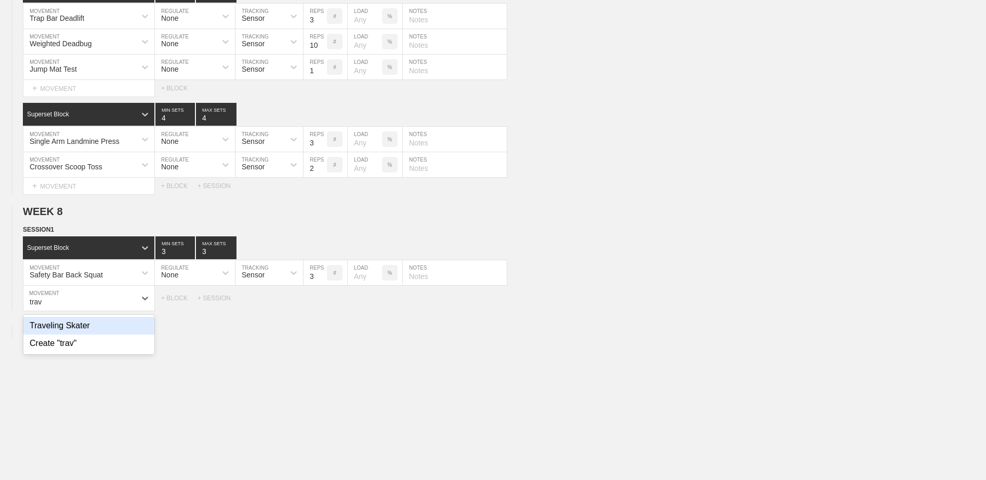
click at [87, 331] on div "Traveling Skater" at bounding box center [88, 326] width 131 height 18
type input "trav"
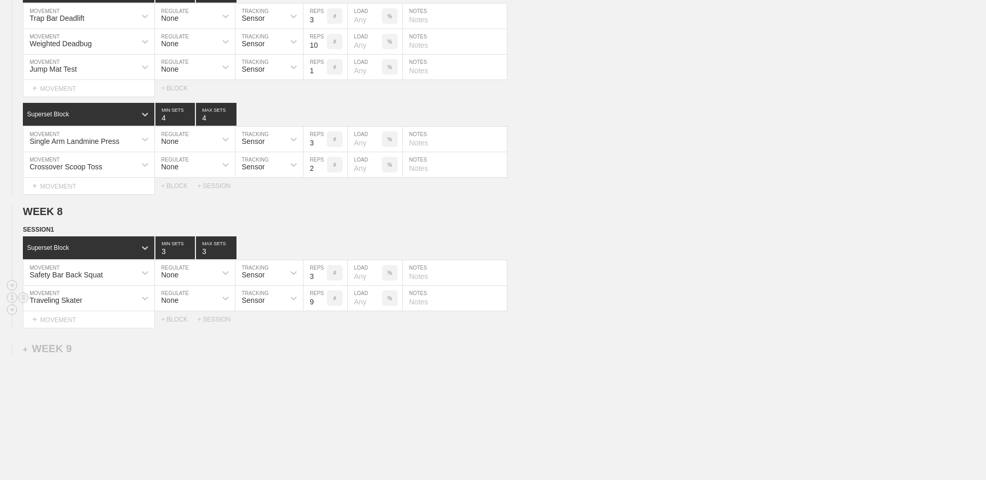
click at [321, 303] on input "9" at bounding box center [315, 298] width 23 height 25
type input "10"
click at [321, 303] on input "10" at bounding box center [315, 298] width 23 height 25
click at [118, 322] on div "+ MOVEMENT" at bounding box center [89, 319] width 132 height 17
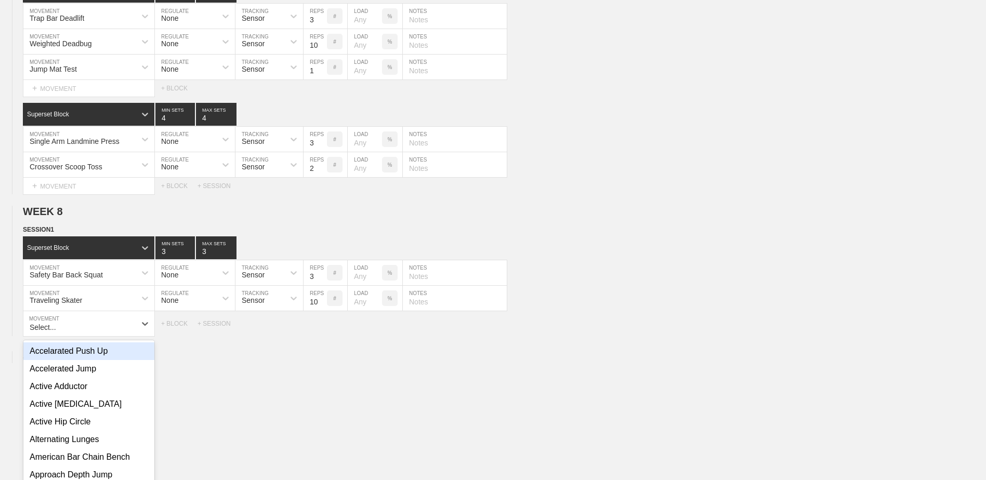
scroll to position [3668, 0]
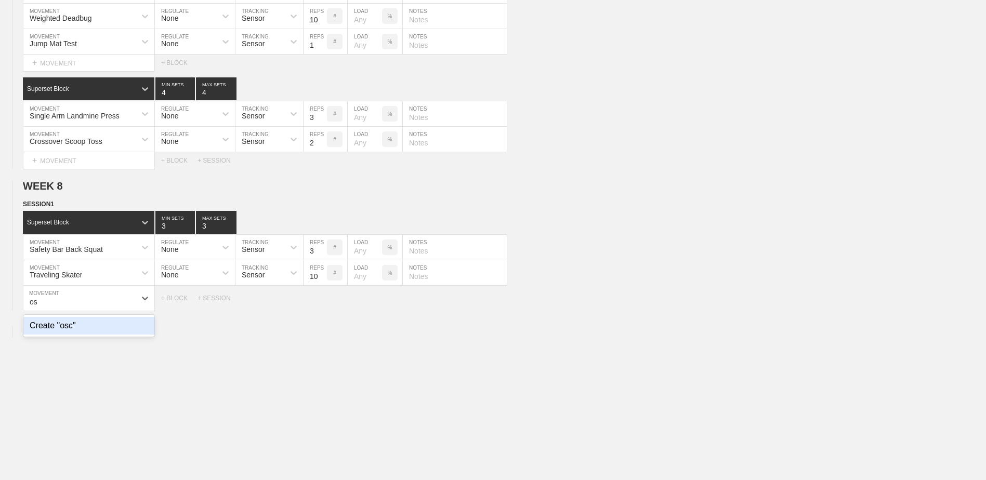
type input "o"
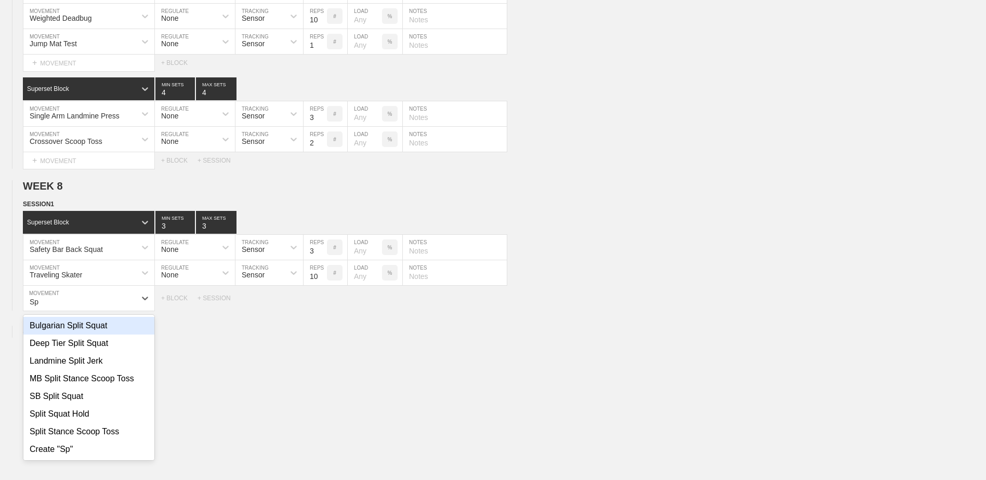
type input "S"
type input "p"
type input "S"
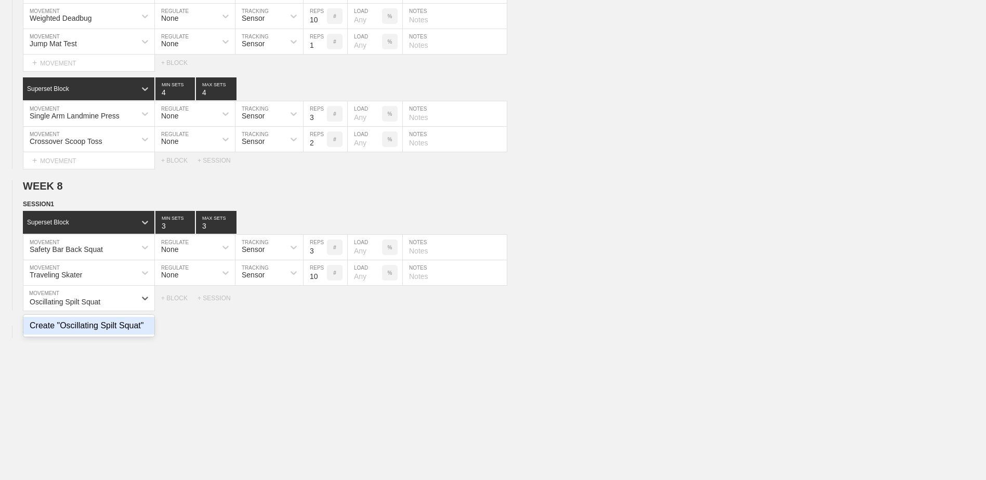
click at [117, 325] on div "Create "Oscillating Spilt Squat"" at bounding box center [88, 326] width 131 height 18
type input "Oscillating Spilt Squat"
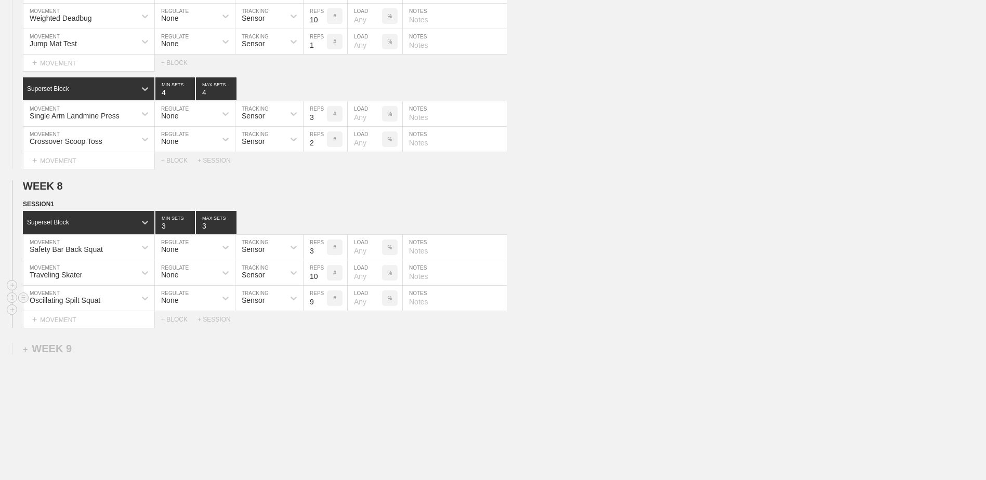
click at [321, 306] on input "9" at bounding box center [315, 298] width 23 height 25
click at [321, 306] on input "10" at bounding box center [315, 298] width 23 height 25
click at [321, 306] on input "11" at bounding box center [315, 298] width 23 height 25
click at [321, 306] on input "12" at bounding box center [315, 298] width 23 height 25
click at [321, 306] on input "13" at bounding box center [315, 298] width 23 height 25
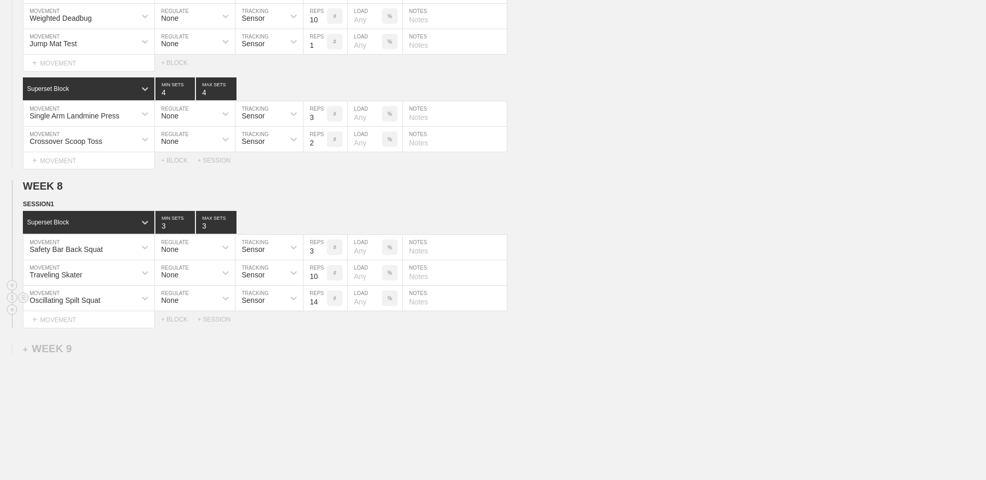
click at [321, 306] on input "14" at bounding box center [315, 298] width 23 height 25
click at [321, 306] on input "15" at bounding box center [315, 298] width 23 height 25
click at [321, 306] on input "16" at bounding box center [315, 298] width 23 height 25
click at [321, 306] on input "17" at bounding box center [315, 298] width 23 height 25
click at [321, 306] on input "18" at bounding box center [315, 298] width 23 height 25
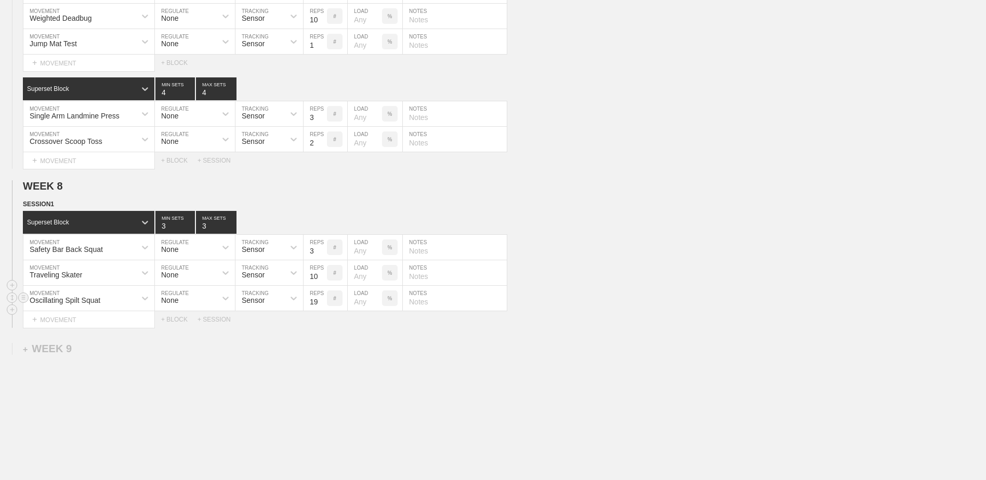
click at [321, 306] on input "19" at bounding box center [315, 298] width 23 height 25
type input "20"
click at [321, 306] on input "20" at bounding box center [315, 298] width 23 height 25
type input "2"
click at [188, 232] on input "2" at bounding box center [175, 222] width 40 height 23
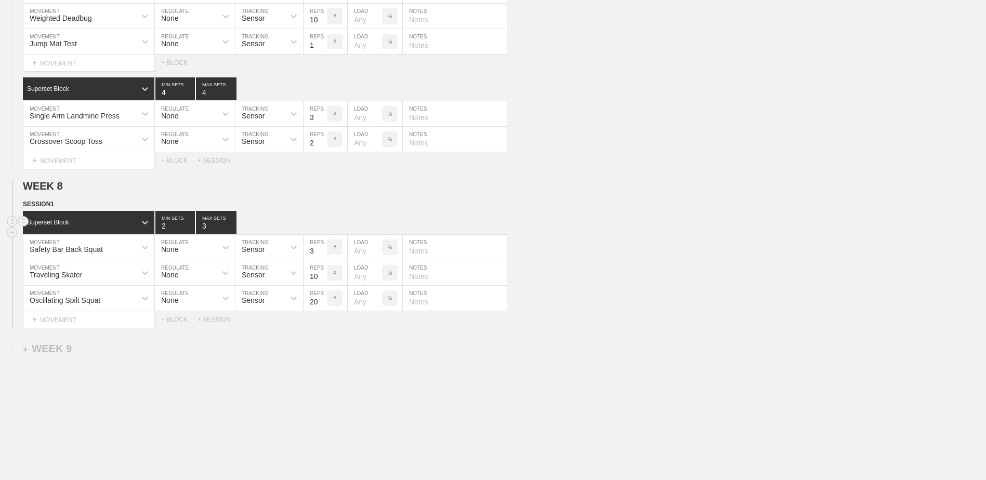
type input "2"
click at [232, 234] on input "2" at bounding box center [216, 222] width 41 height 23
click at [173, 323] on div "+ BLOCK" at bounding box center [179, 319] width 36 height 7
click at [104, 350] on div "Standard Block" at bounding box center [79, 345] width 113 height 9
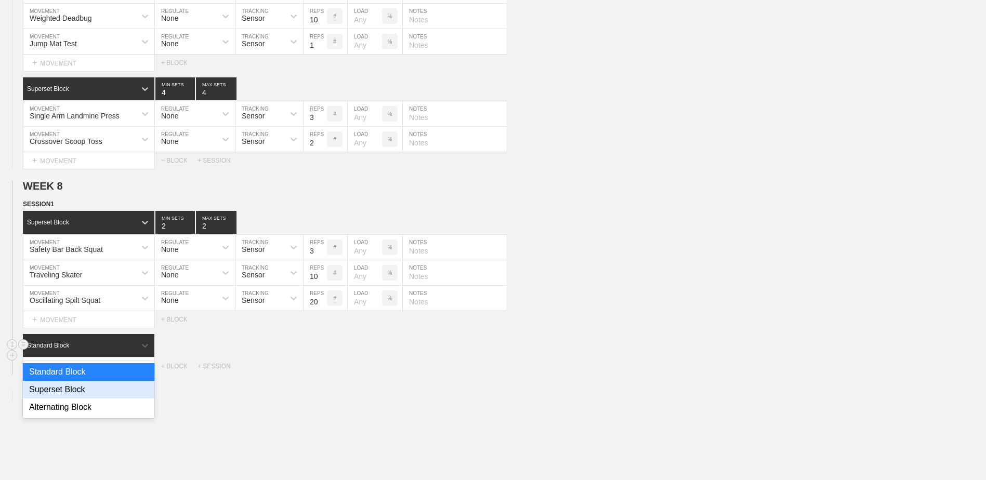
click at [90, 399] on div "Superset Block" at bounding box center [89, 390] width 132 height 18
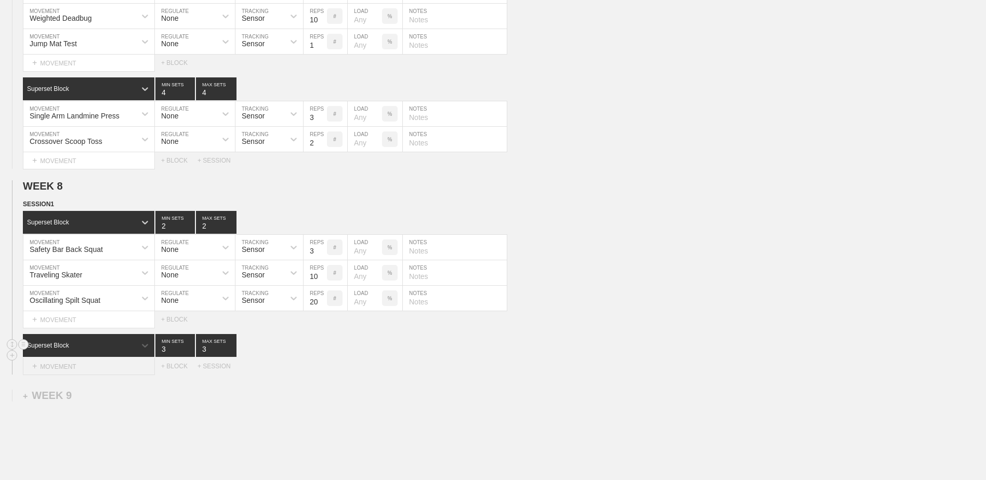
click at [84, 371] on div "+ MOVEMENT" at bounding box center [89, 366] width 132 height 17
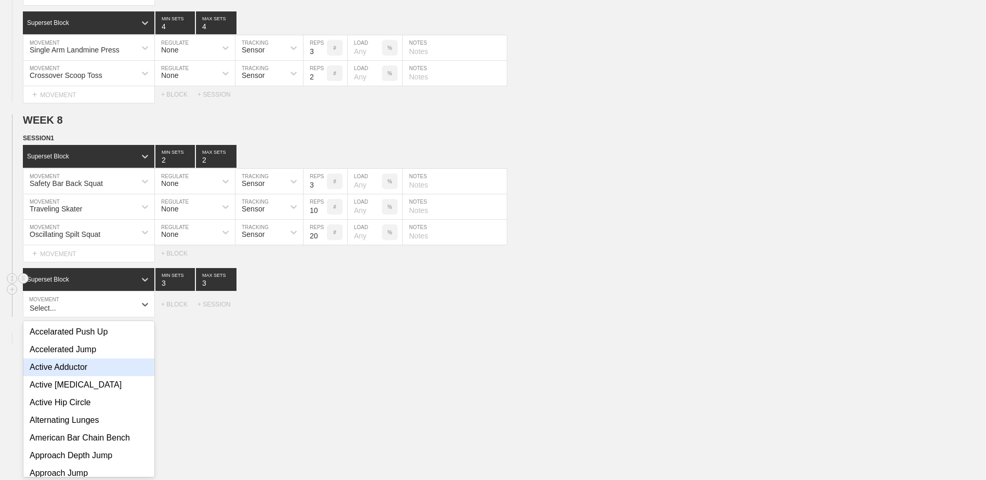
scroll to position [3740, 0]
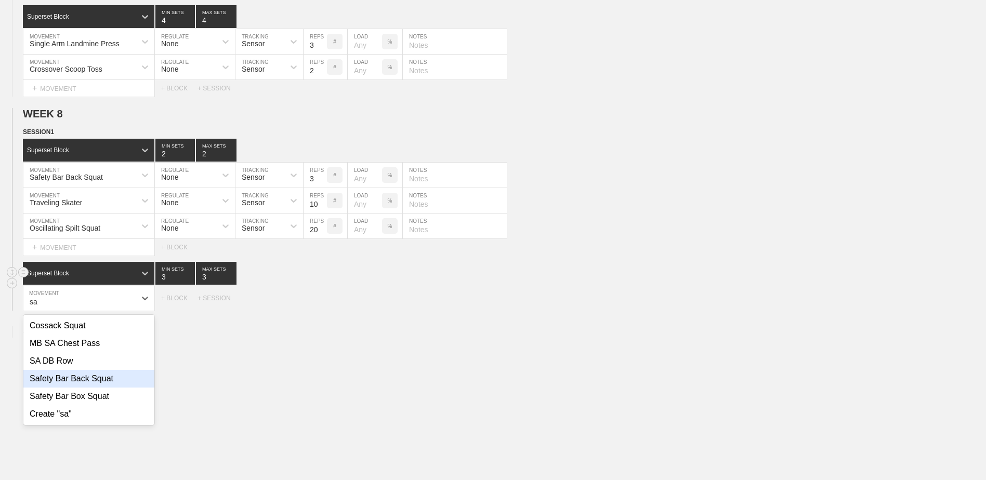
click at [84, 386] on div "Safety Bar Back Squat" at bounding box center [88, 379] width 131 height 18
type input "sa"
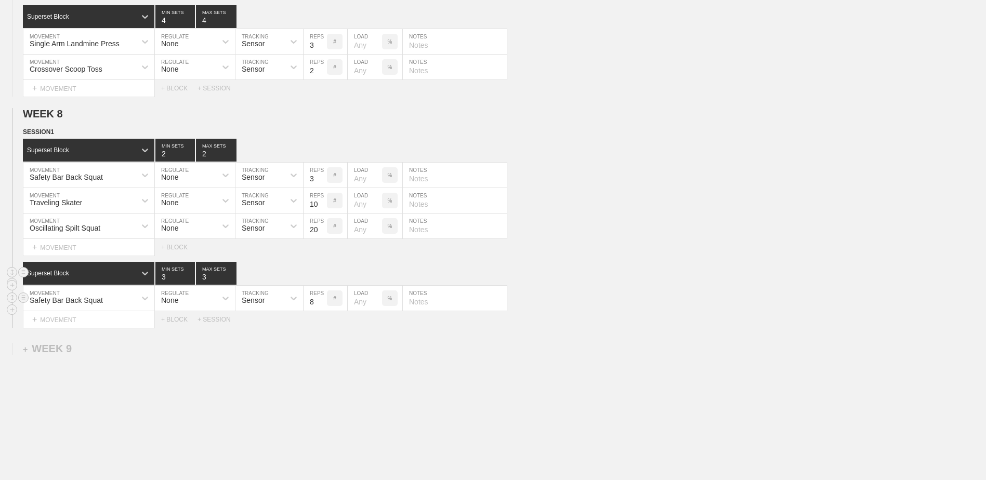
click at [321, 311] on input "8" at bounding box center [315, 298] width 23 height 25
click at [321, 310] on input "7" at bounding box center [315, 298] width 23 height 25
click at [321, 310] on input "6" at bounding box center [315, 298] width 23 height 25
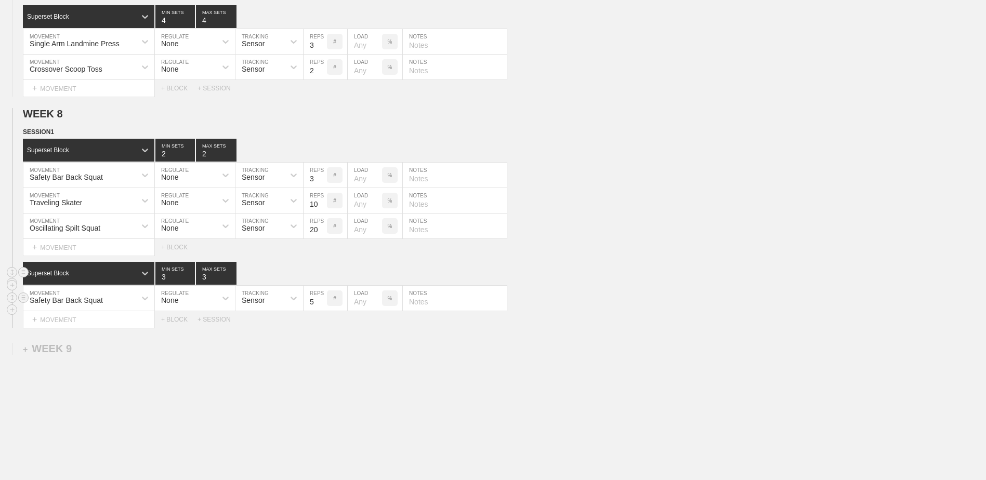
click at [321, 310] on input "5" at bounding box center [315, 298] width 23 height 25
click at [321, 310] on input "4" at bounding box center [315, 298] width 23 height 25
type input "3"
click at [321, 310] on input "3" at bounding box center [315, 298] width 23 height 25
click at [123, 319] on div "+ MOVEMENT" at bounding box center [89, 319] width 132 height 17
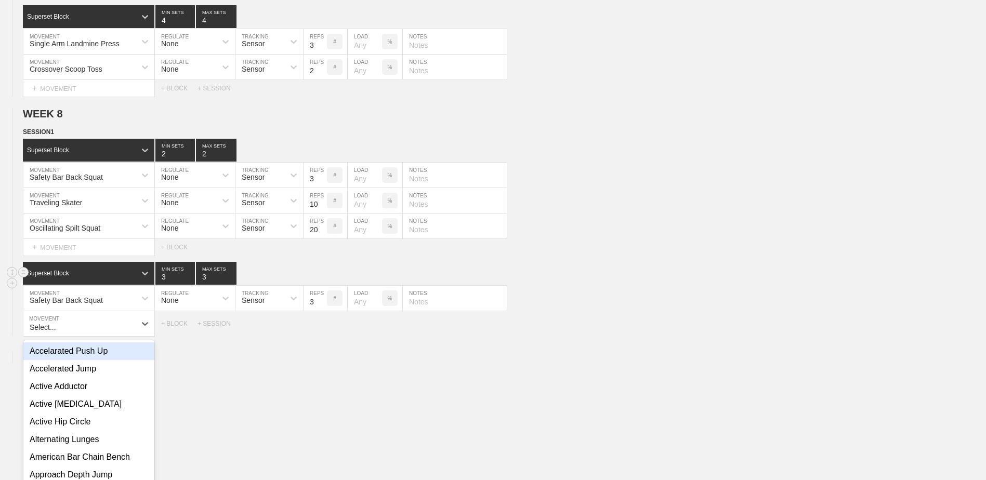
scroll to position [3766, 0]
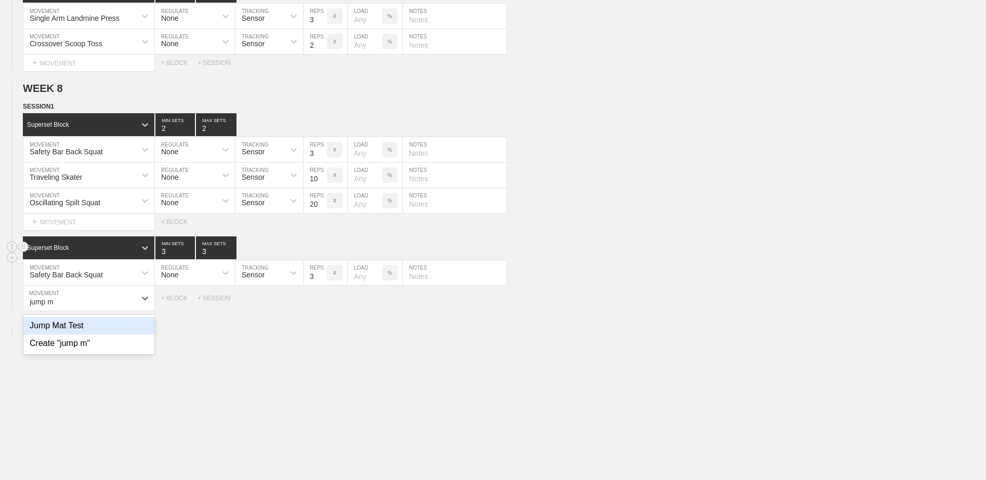
click at [114, 335] on div "Jump Mat Test" at bounding box center [88, 326] width 131 height 18
type input "jump m"
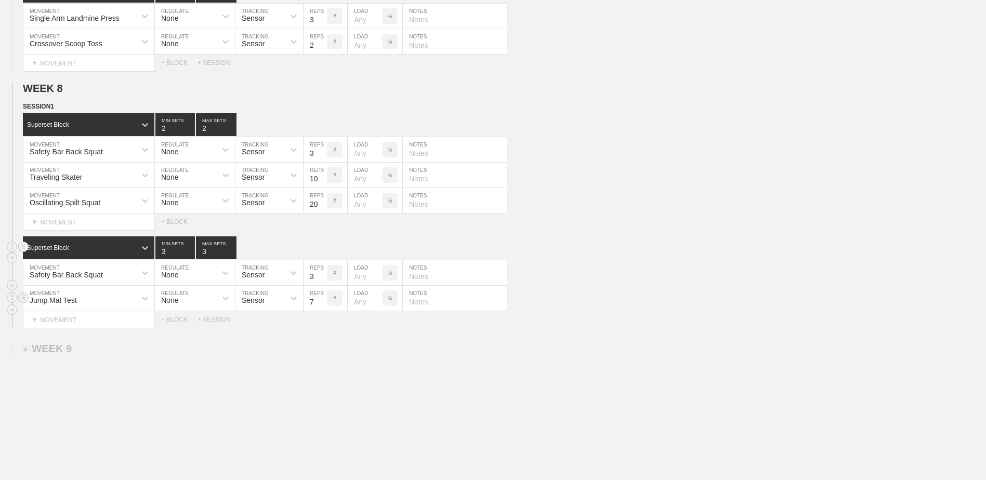
click at [321, 309] on input "7" at bounding box center [315, 298] width 23 height 25
click at [321, 309] on input "6" at bounding box center [315, 298] width 23 height 25
click at [321, 309] on input "5" at bounding box center [315, 298] width 23 height 25
click at [321, 309] on input "4" at bounding box center [315, 298] width 23 height 25
click at [321, 309] on input "3" at bounding box center [315, 298] width 23 height 25
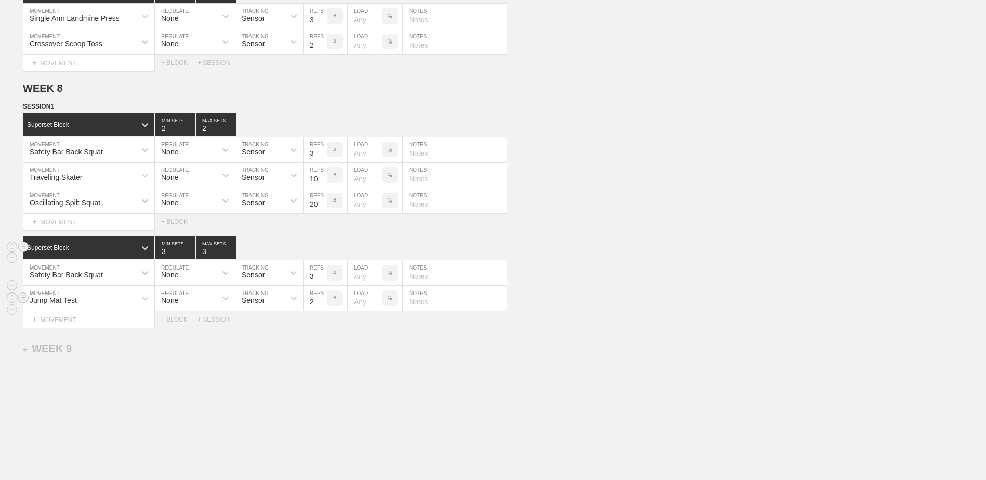
click at [321, 309] on input "2" at bounding box center [315, 298] width 23 height 25
type input "1"
click at [321, 309] on input "1" at bounding box center [315, 298] width 23 height 25
click at [175, 323] on div "+ BLOCK" at bounding box center [179, 319] width 36 height 7
click at [114, 346] on div "Standard Block" at bounding box center [89, 345] width 132 height 23
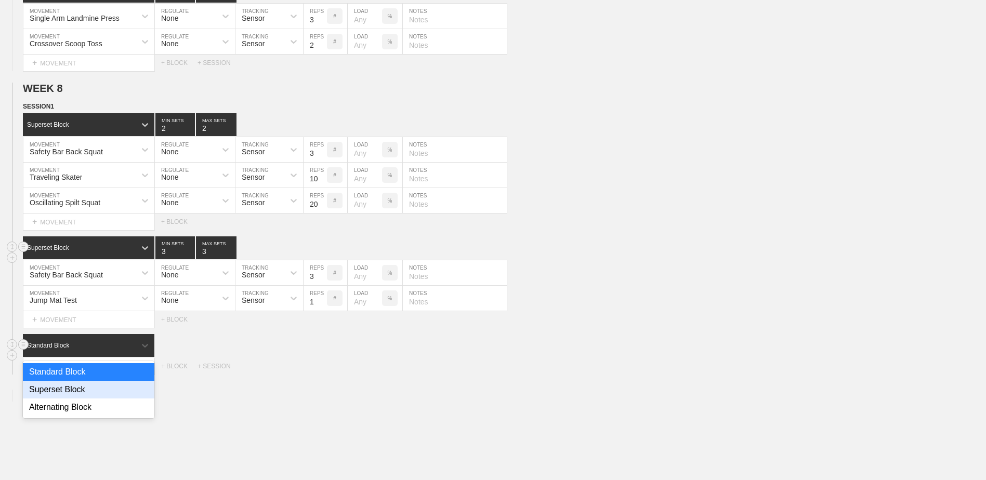
click at [117, 391] on div "Superset Block" at bounding box center [89, 390] width 132 height 18
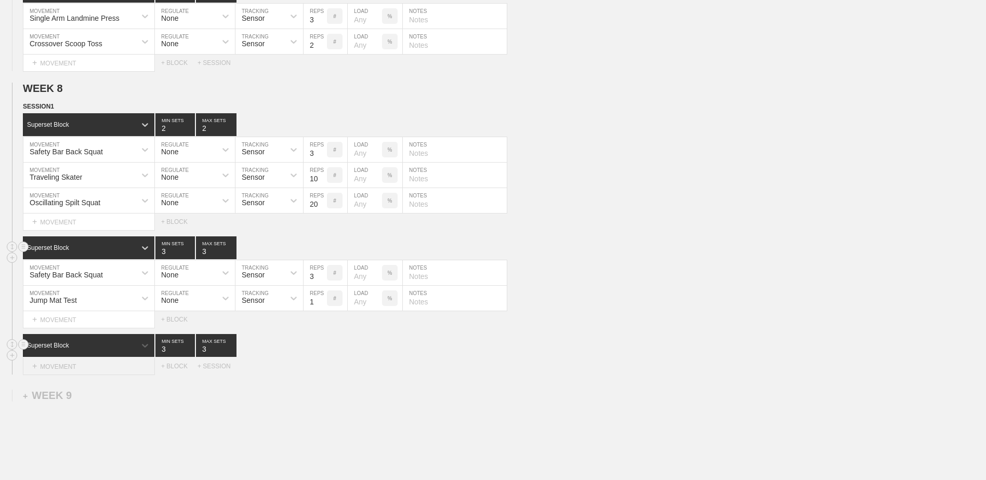
click at [100, 372] on div "+ MOVEMENT" at bounding box center [89, 366] width 132 height 17
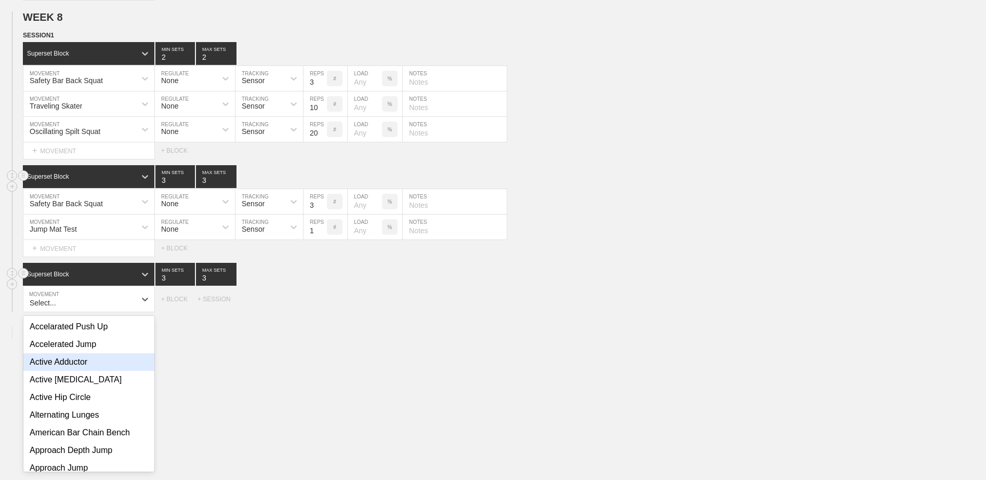
scroll to position [3838, 0]
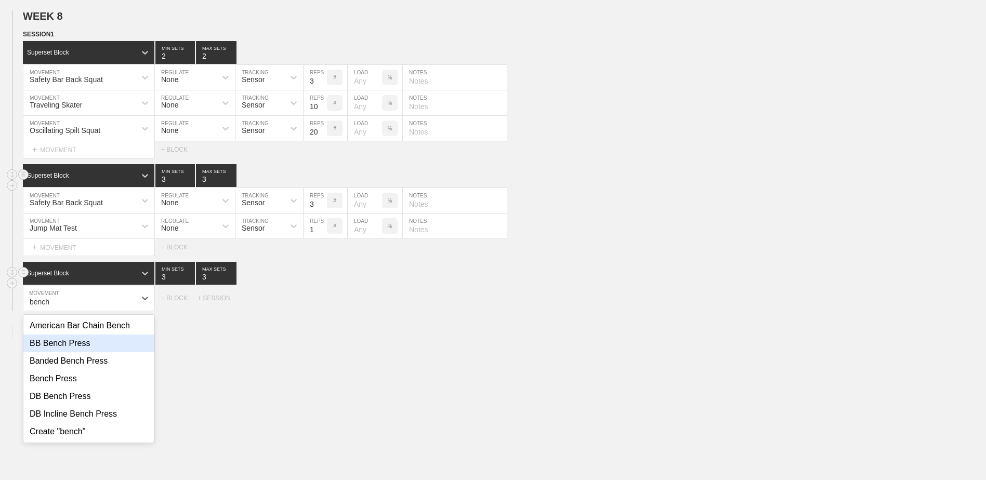
click at [98, 352] on div "BB Bench Press" at bounding box center [88, 344] width 131 height 18
type input "bench"
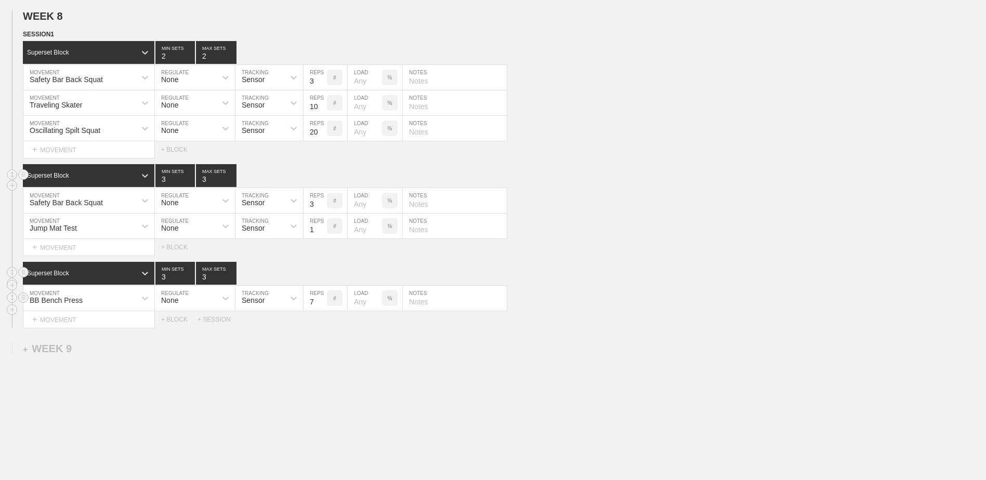
click at [322, 311] on input "7" at bounding box center [315, 298] width 23 height 25
click at [322, 311] on input "6" at bounding box center [315, 298] width 23 height 25
click at [322, 311] on input "5" at bounding box center [315, 298] width 23 height 25
click at [320, 311] on input "4" at bounding box center [315, 298] width 23 height 25
type input "3"
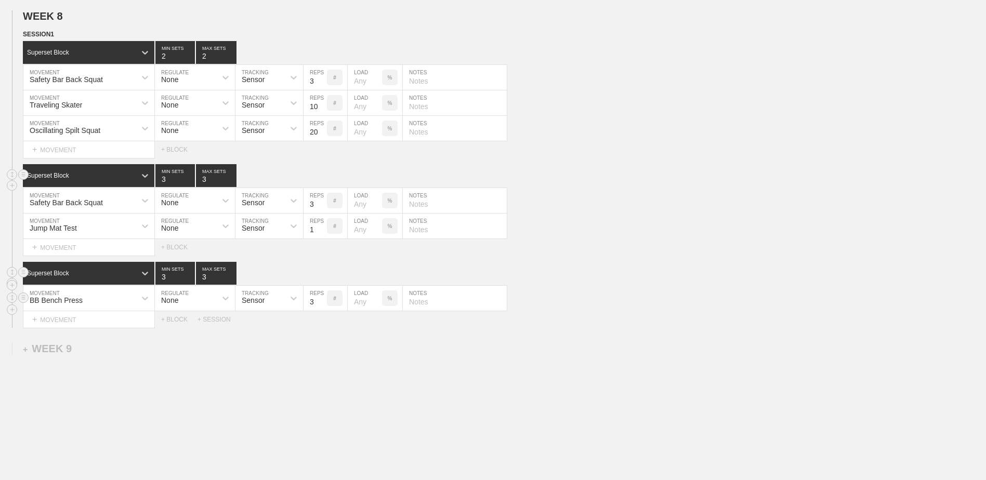
click at [320, 311] on input "3" at bounding box center [315, 298] width 23 height 25
click at [79, 325] on div "+ MOVEMENT" at bounding box center [89, 319] width 132 height 17
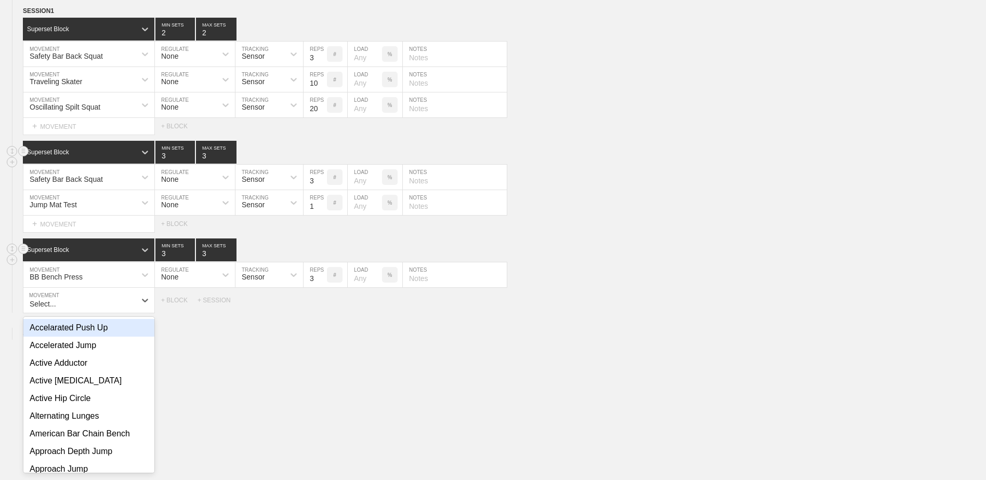
scroll to position [3864, 0]
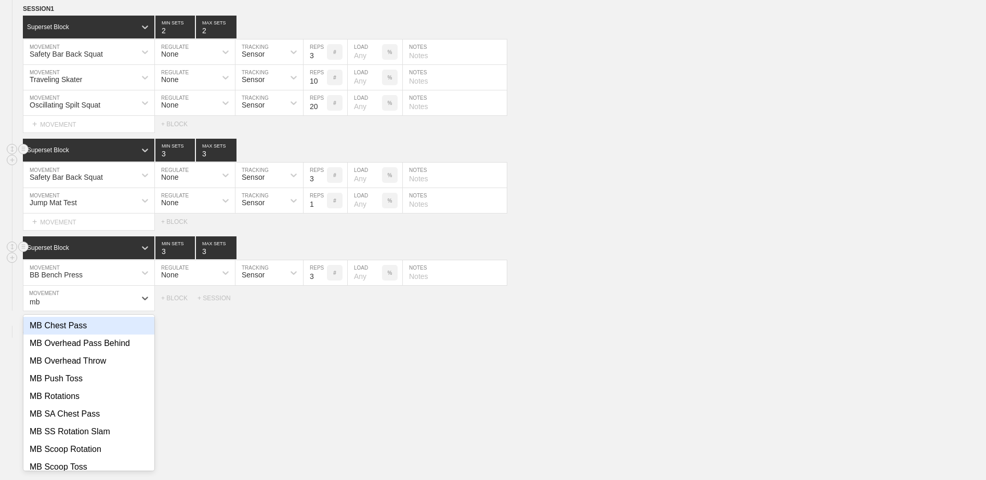
click at [83, 332] on div "MB Chest Pass" at bounding box center [88, 326] width 131 height 18
type input "mb"
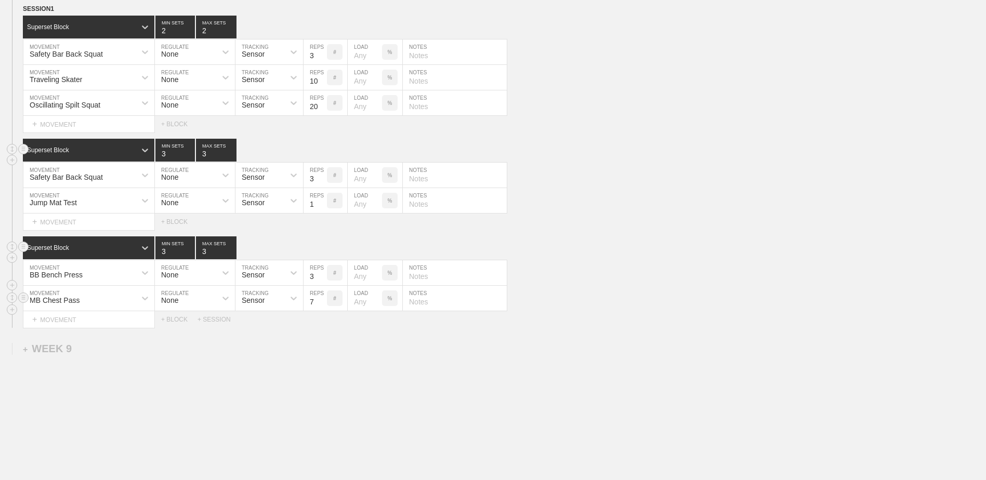
click at [321, 309] on input "7" at bounding box center [315, 298] width 23 height 25
click at [321, 309] on input "6" at bounding box center [315, 298] width 23 height 25
click at [321, 309] on input "5" at bounding box center [315, 298] width 23 height 25
click at [321, 309] on input "4" at bounding box center [315, 298] width 23 height 25
type input "5"
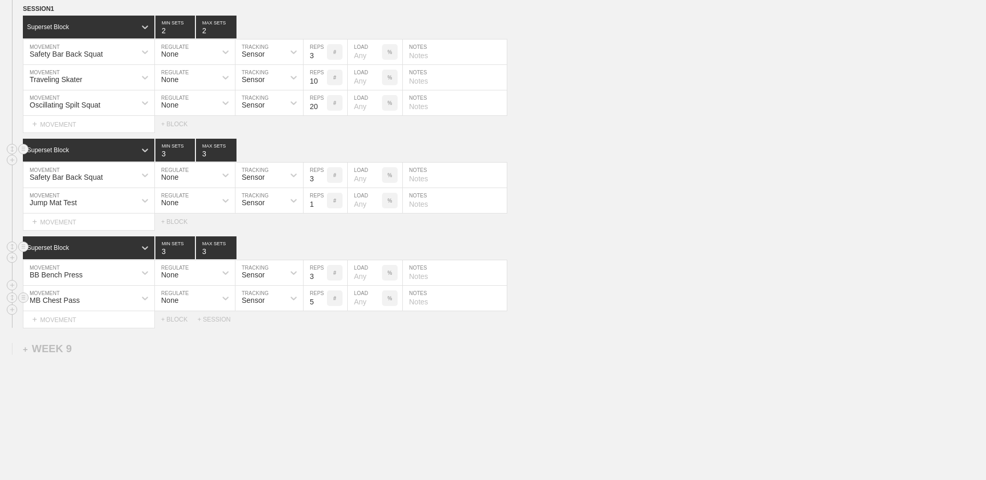
click at [323, 306] on input "5" at bounding box center [315, 298] width 23 height 25
click at [118, 329] on div "+ MOVEMENT" at bounding box center [89, 319] width 132 height 17
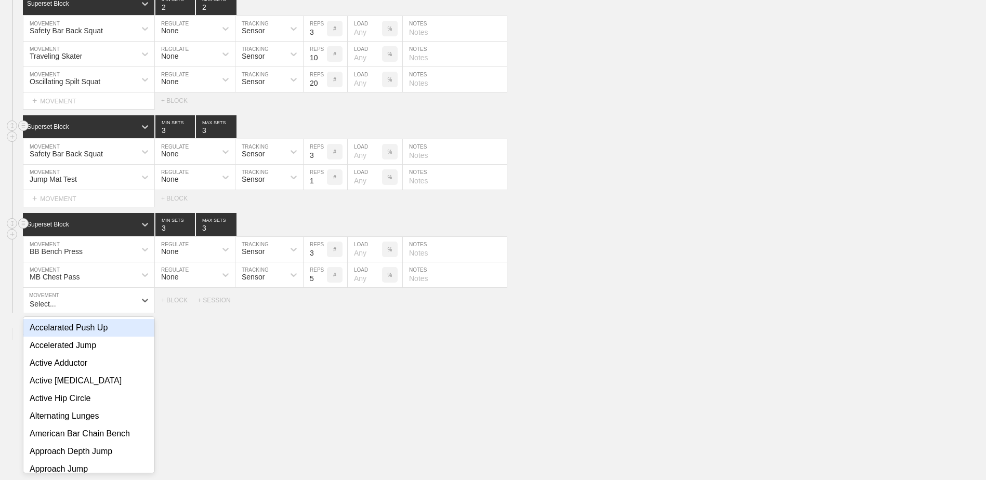
scroll to position [3889, 0]
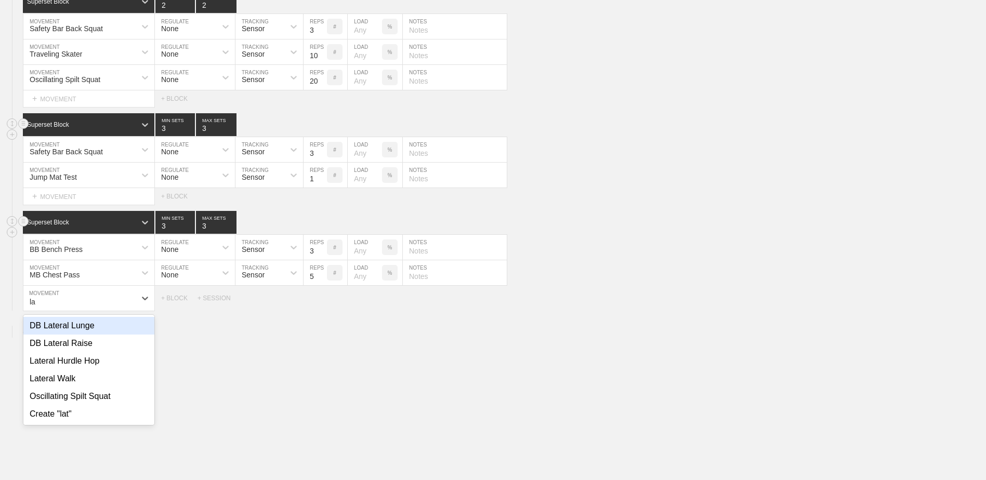
type input "l"
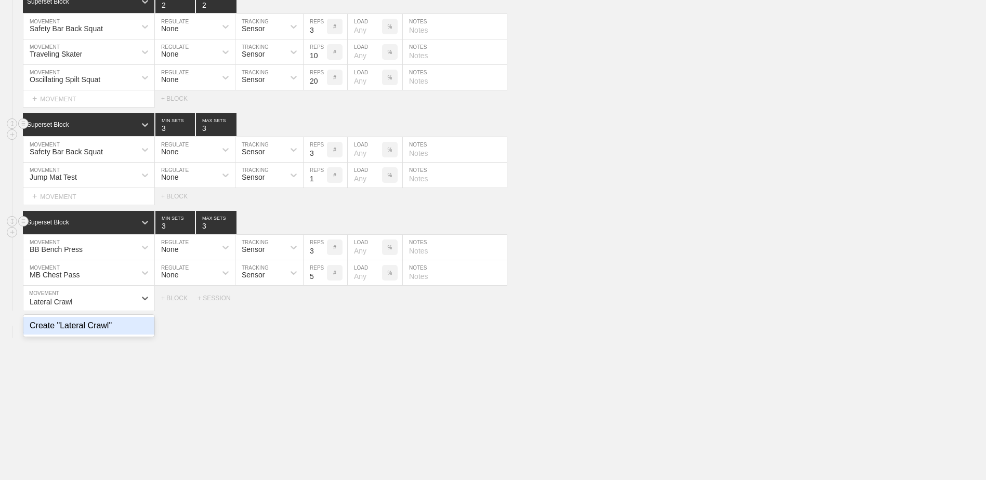
click at [116, 331] on div "Create "Lateral Crawl"" at bounding box center [88, 326] width 131 height 18
type input "Lateral Crawl"
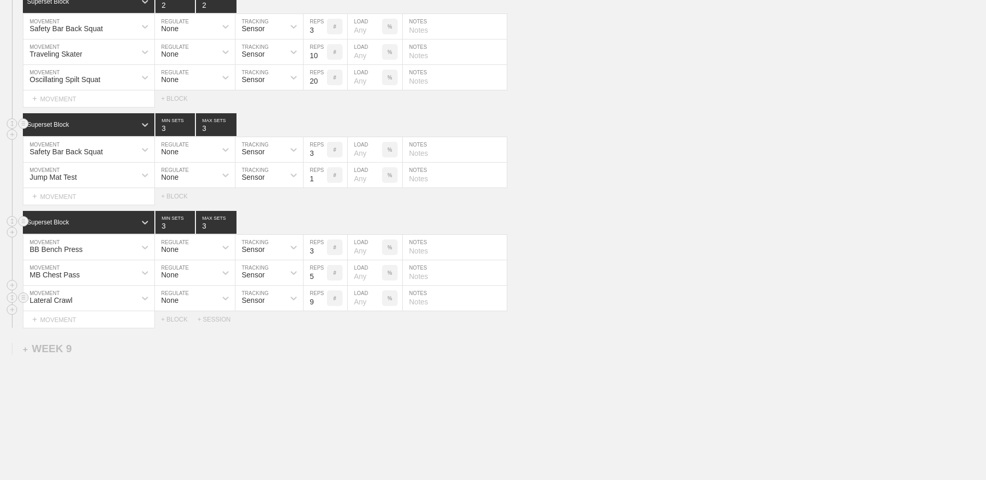
click at [322, 305] on input "9" at bounding box center [315, 298] width 23 height 25
click at [322, 305] on input "10" at bounding box center [315, 298] width 23 height 25
click at [321, 309] on input "9" at bounding box center [315, 298] width 23 height 25
click at [321, 309] on input "8" at bounding box center [315, 298] width 23 height 25
click at [321, 309] on input "7" at bounding box center [315, 298] width 23 height 25
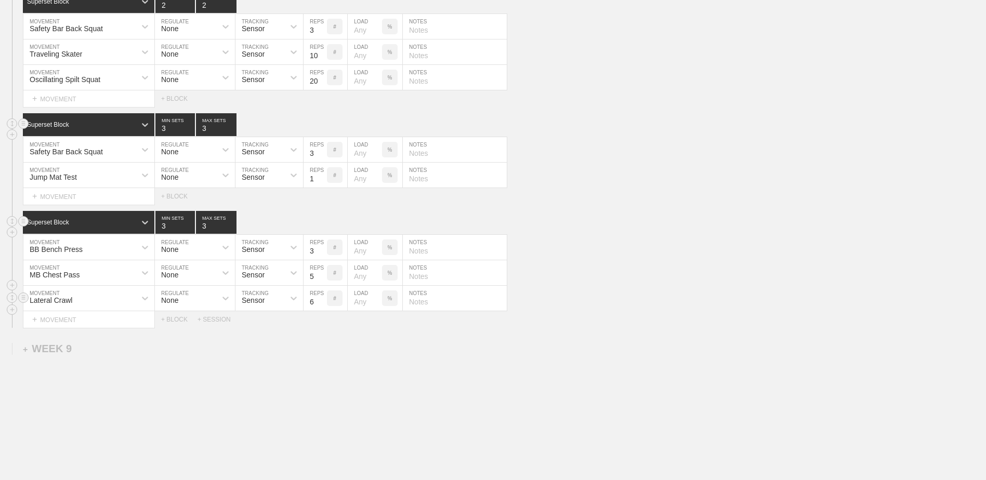
click at [321, 309] on input "6" at bounding box center [315, 298] width 23 height 25
click at [321, 309] on input "5" at bounding box center [315, 298] width 23 height 25
click at [321, 309] on input "4" at bounding box center [315, 298] width 23 height 25
click at [321, 309] on input "3" at bounding box center [315, 298] width 23 height 25
click at [322, 309] on input "2" at bounding box center [315, 298] width 23 height 25
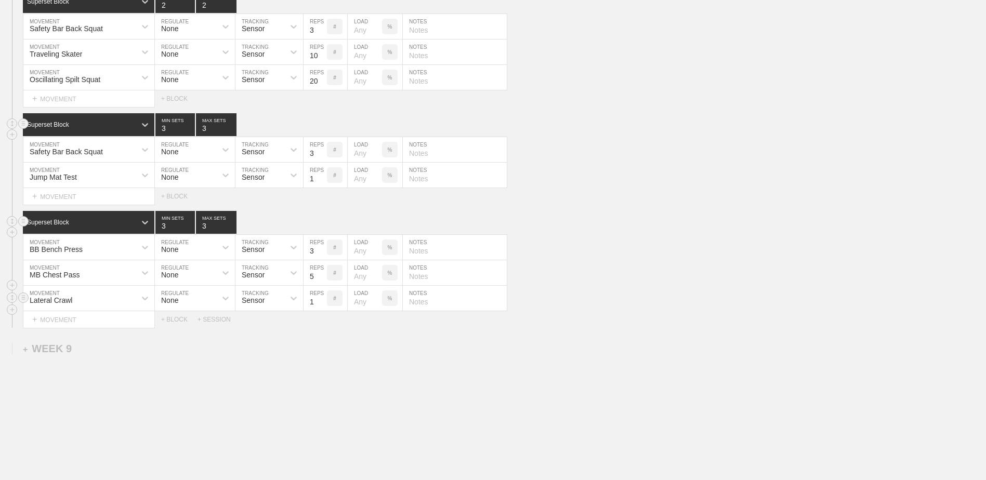
click at [322, 309] on input "1" at bounding box center [315, 298] width 23 height 25
type input "1"
click at [182, 323] on div "+ BLOCK" at bounding box center [179, 319] width 36 height 7
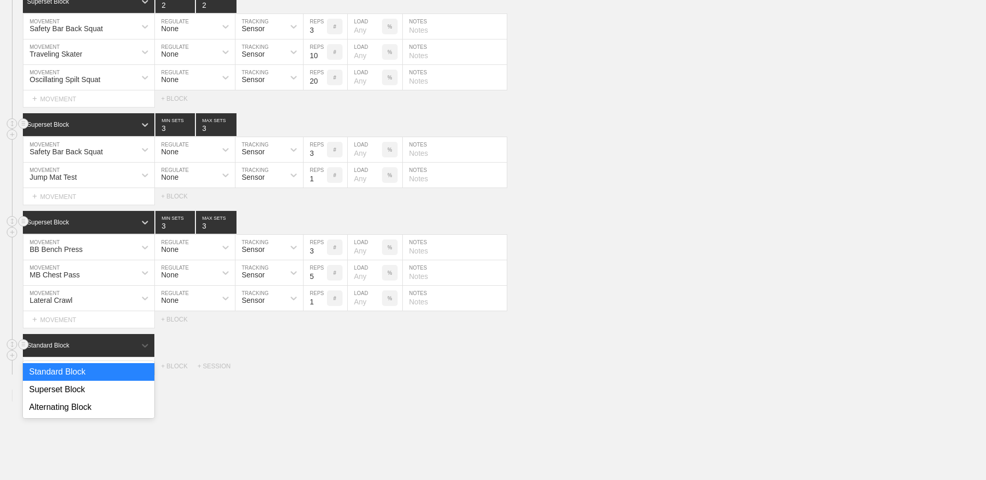
click at [117, 350] on div "Standard Block" at bounding box center [79, 345] width 113 height 9
click at [111, 396] on div "Superset Block" at bounding box center [89, 390] width 132 height 18
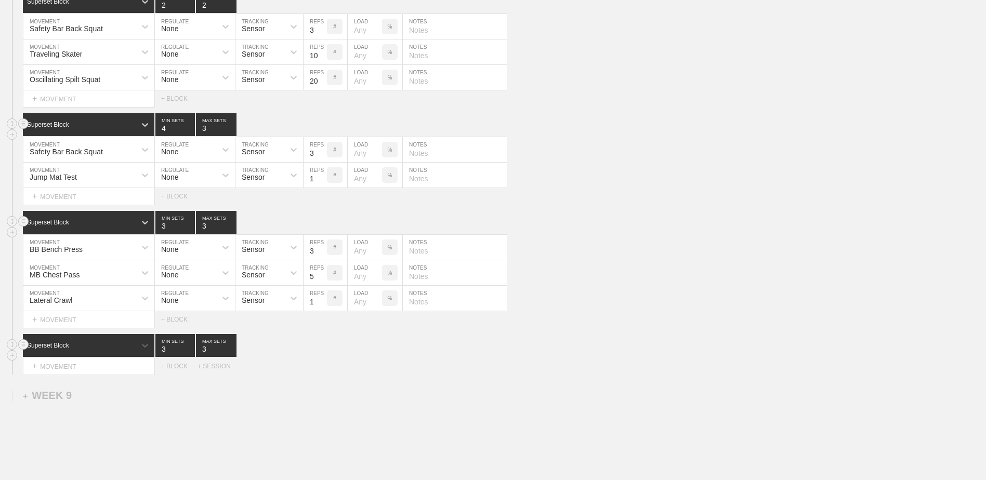
type input "4"
click at [191, 132] on input "4" at bounding box center [175, 124] width 40 height 23
type input "4"
click at [231, 131] on input "4" at bounding box center [216, 124] width 41 height 23
click at [126, 366] on div "+ MOVEMENT" at bounding box center [89, 366] width 132 height 17
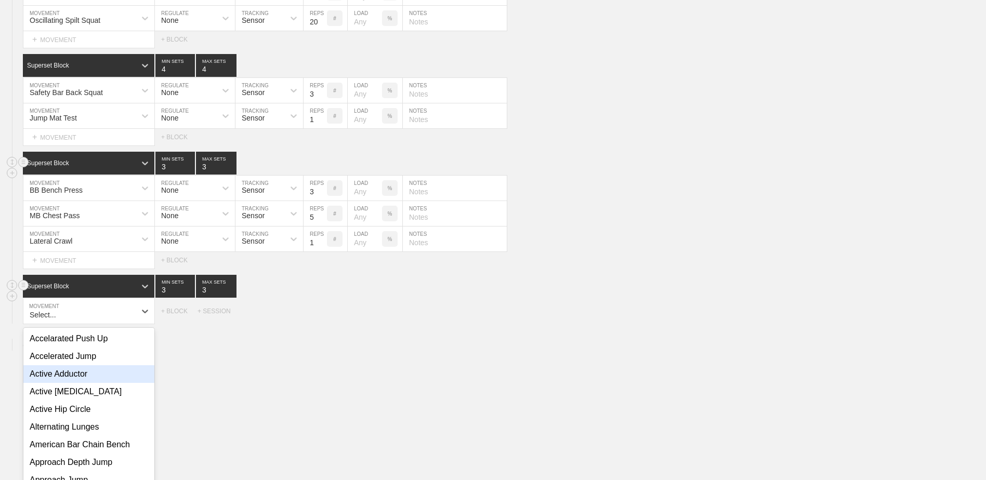
scroll to position [3961, 0]
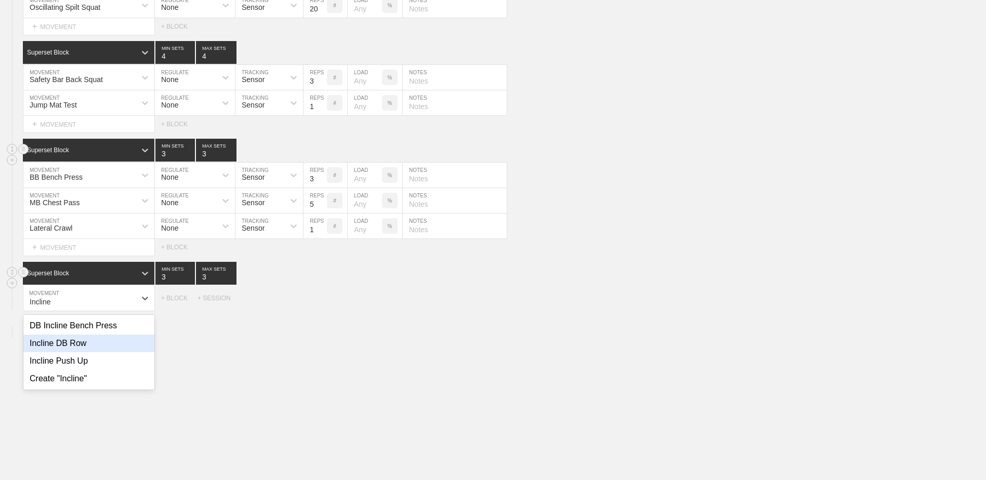
click at [59, 349] on div "Incline DB Row" at bounding box center [88, 344] width 131 height 18
type input "Incline"
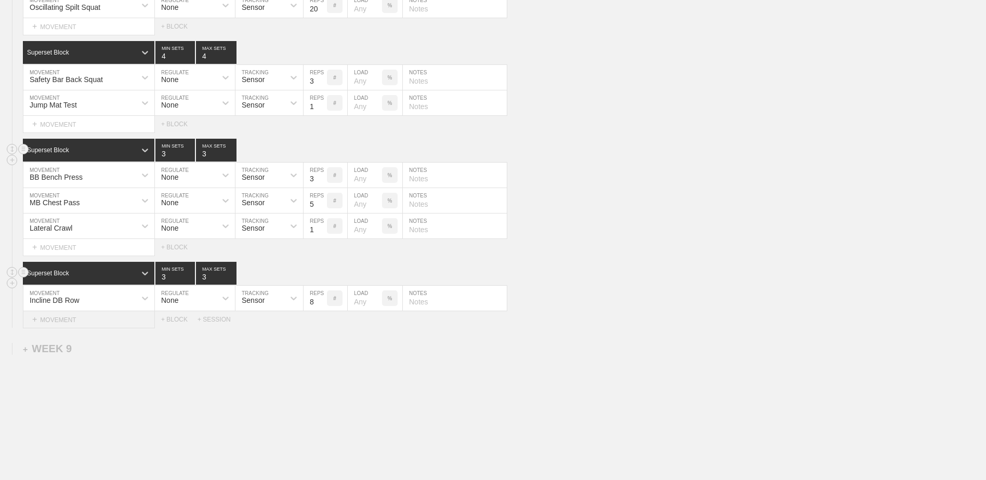
click at [108, 329] on div "+ MOVEMENT" at bounding box center [89, 319] width 132 height 17
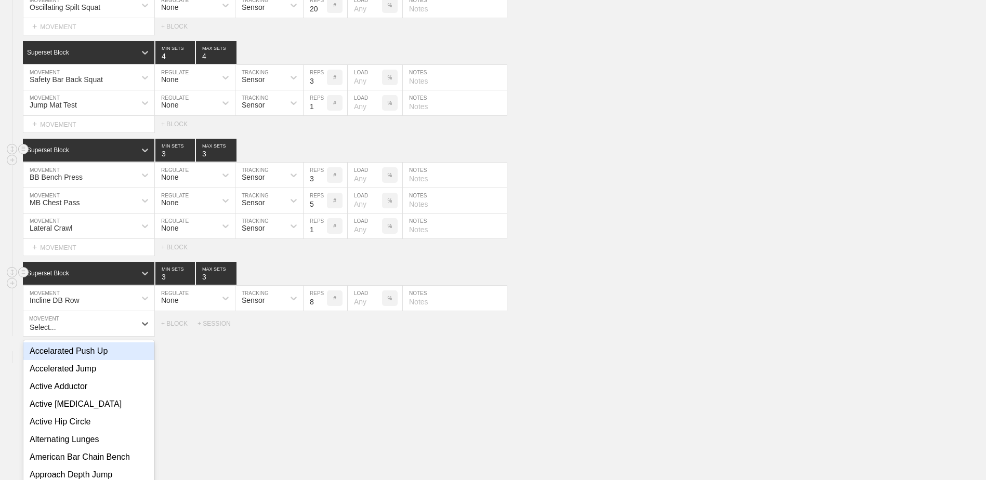
scroll to position [3987, 0]
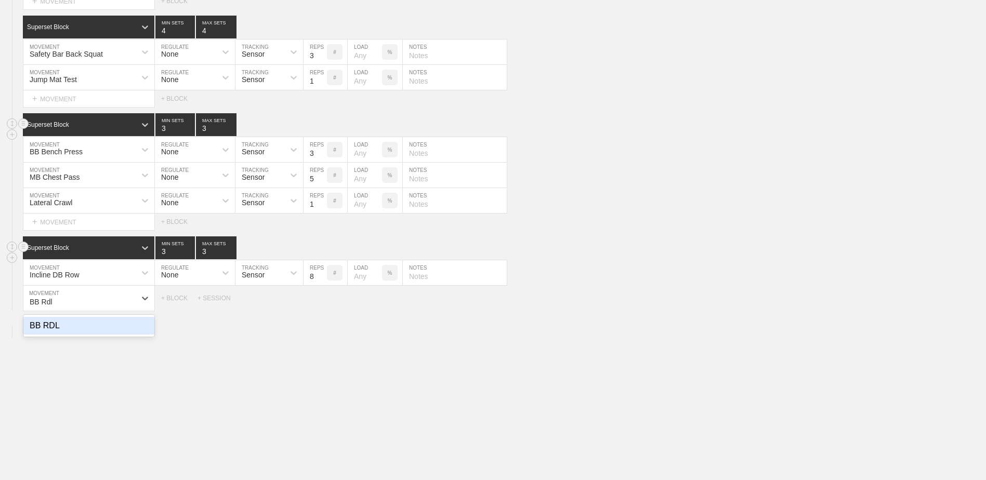
click at [108, 329] on div "BB RDL" at bounding box center [88, 326] width 131 height 18
type input "BB Rdl"
click at [93, 322] on div "+ MOVEMENT" at bounding box center [89, 319] width 132 height 17
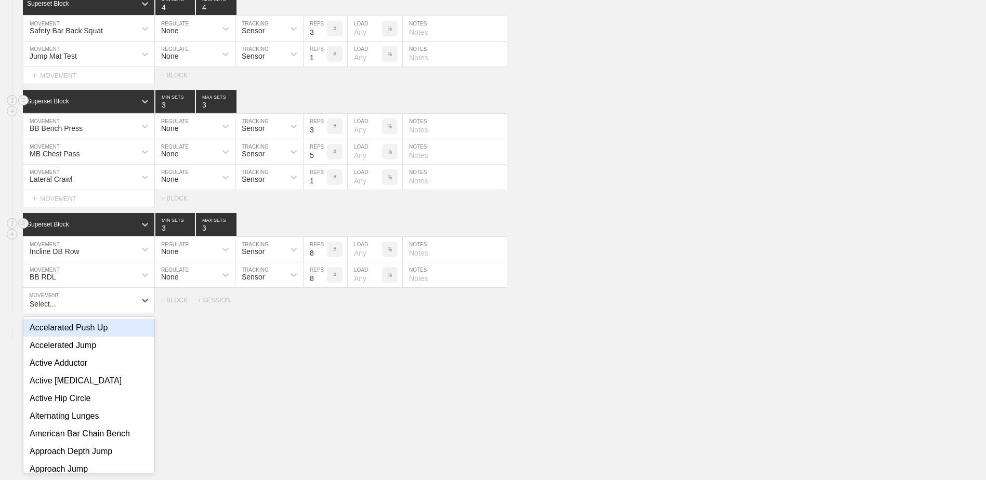
scroll to position [4012, 0]
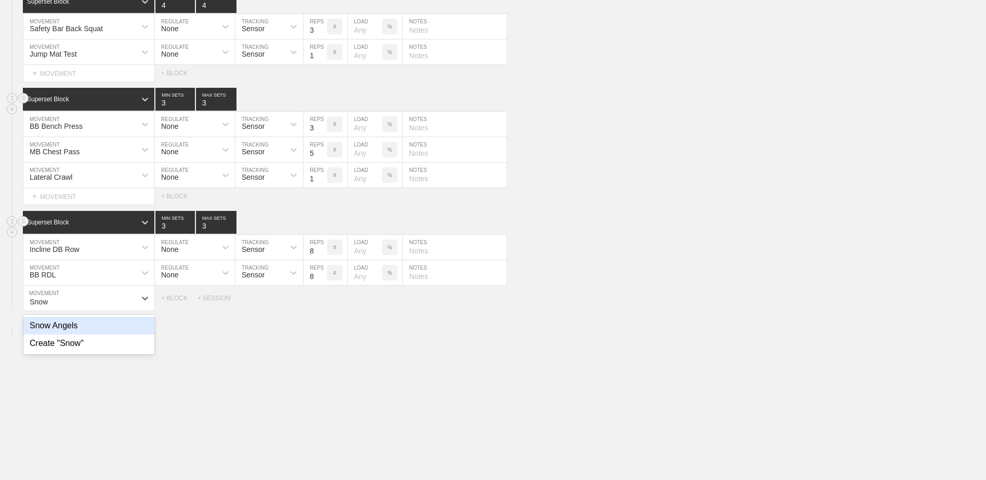
click at [108, 334] on div "Snow Angels" at bounding box center [88, 326] width 131 height 18
type input "Snow"
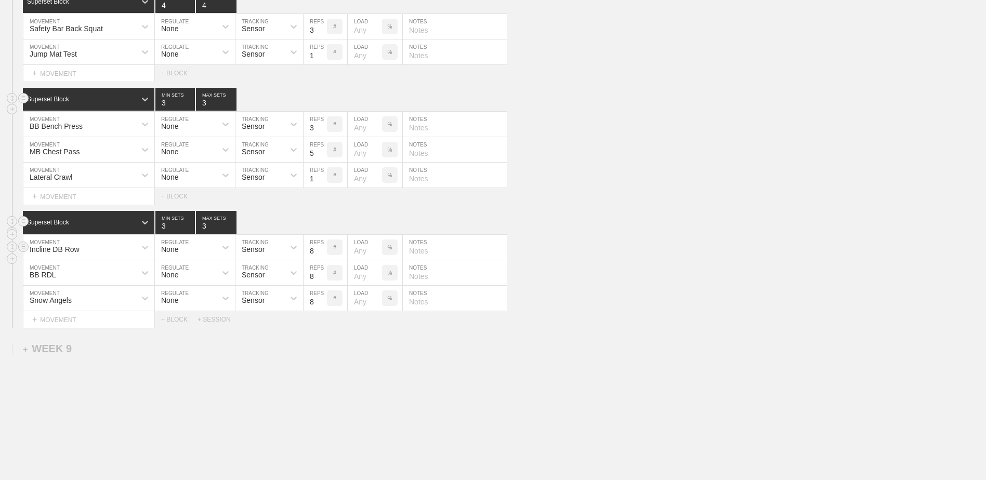
click at [87, 255] on div "Incline DB Row" at bounding box center [79, 248] width 112 height 18
